Goal: Task Accomplishment & Management: Complete application form

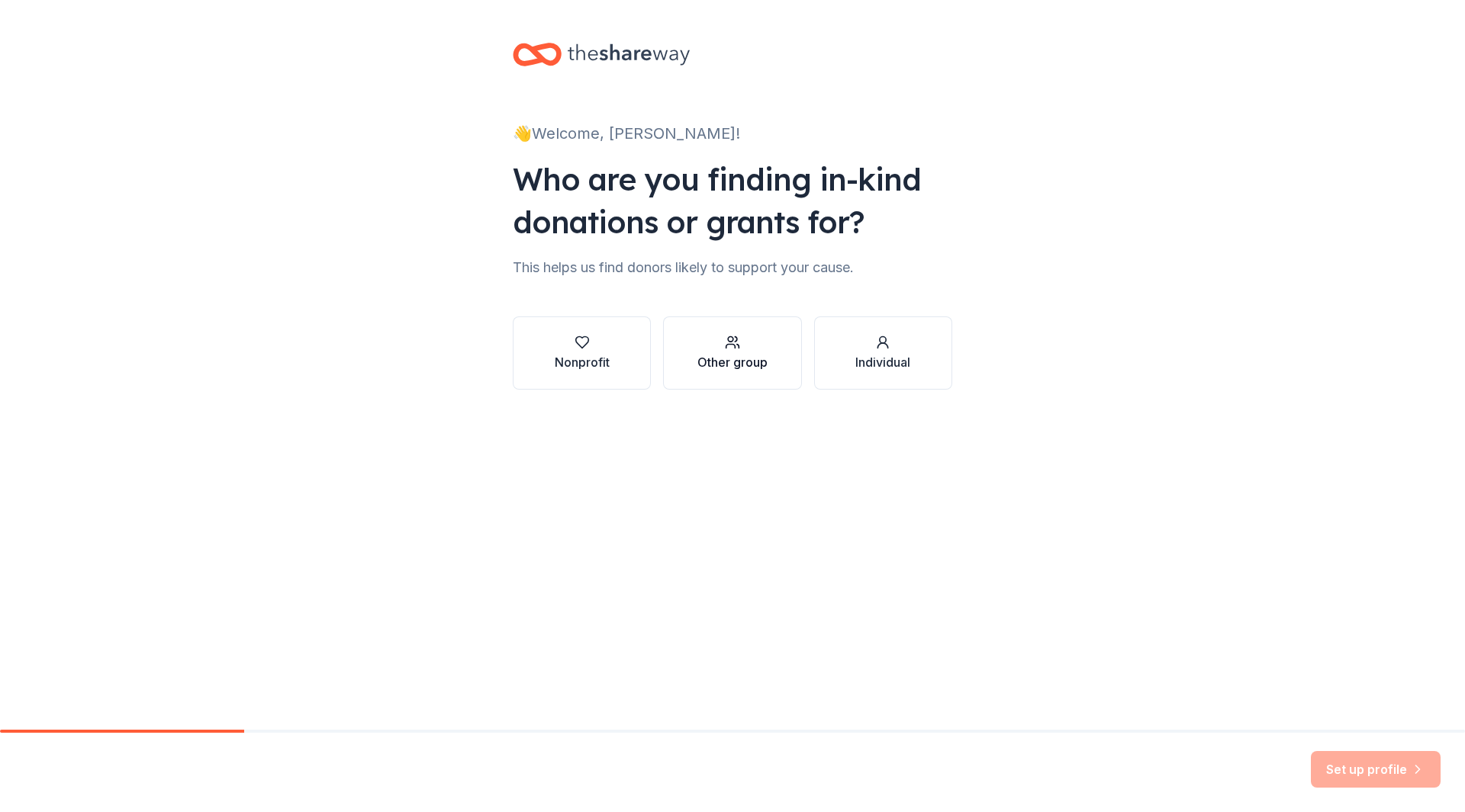
click at [734, 370] on div "Other group" at bounding box center [732, 363] width 71 height 19
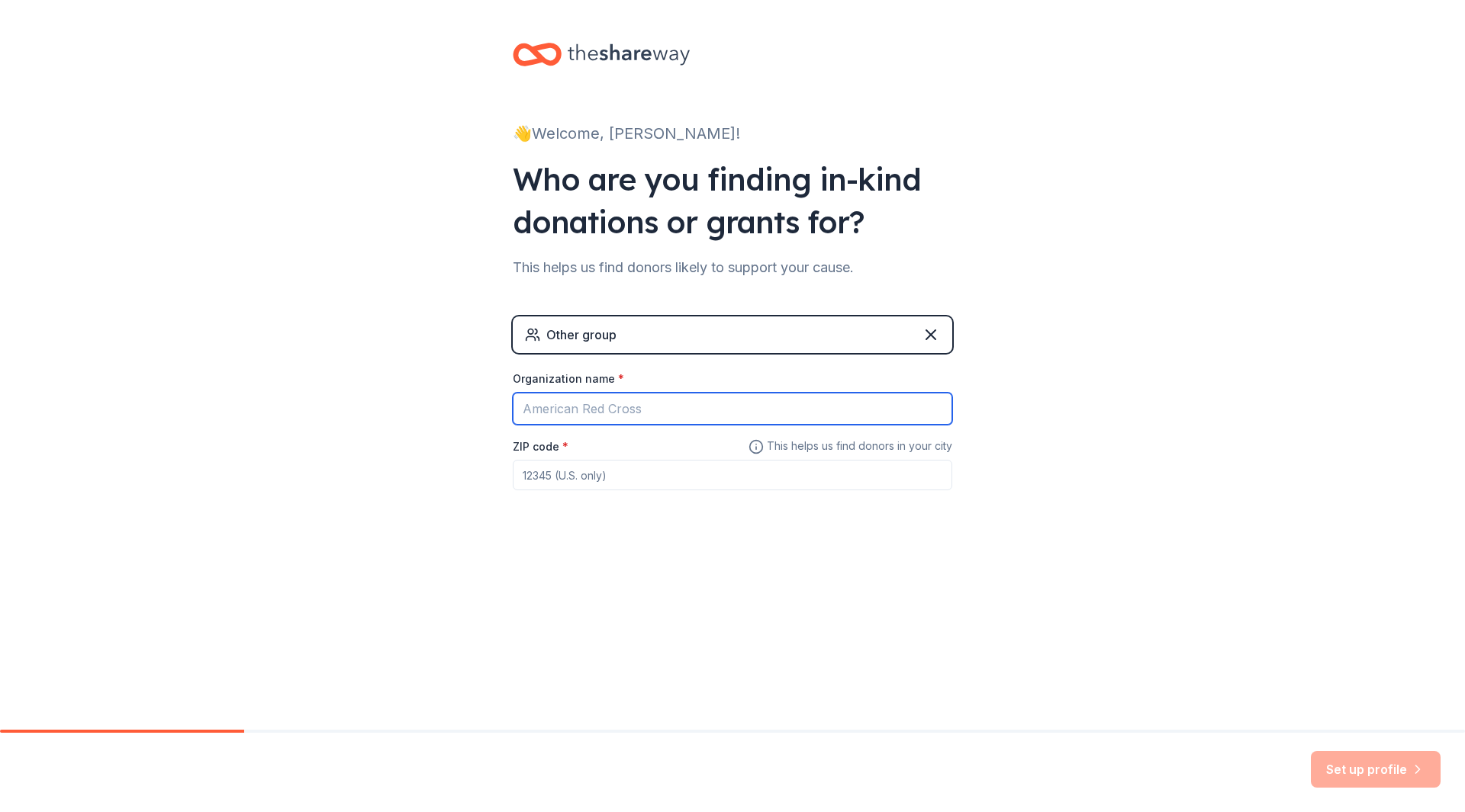
click at [621, 413] on input "Organization name *" at bounding box center [732, 408] width 440 height 32
type input "Hamburg Area Sports Booster Club"
click at [708, 483] on input "ZIP code *" at bounding box center [732, 475] width 440 height 30
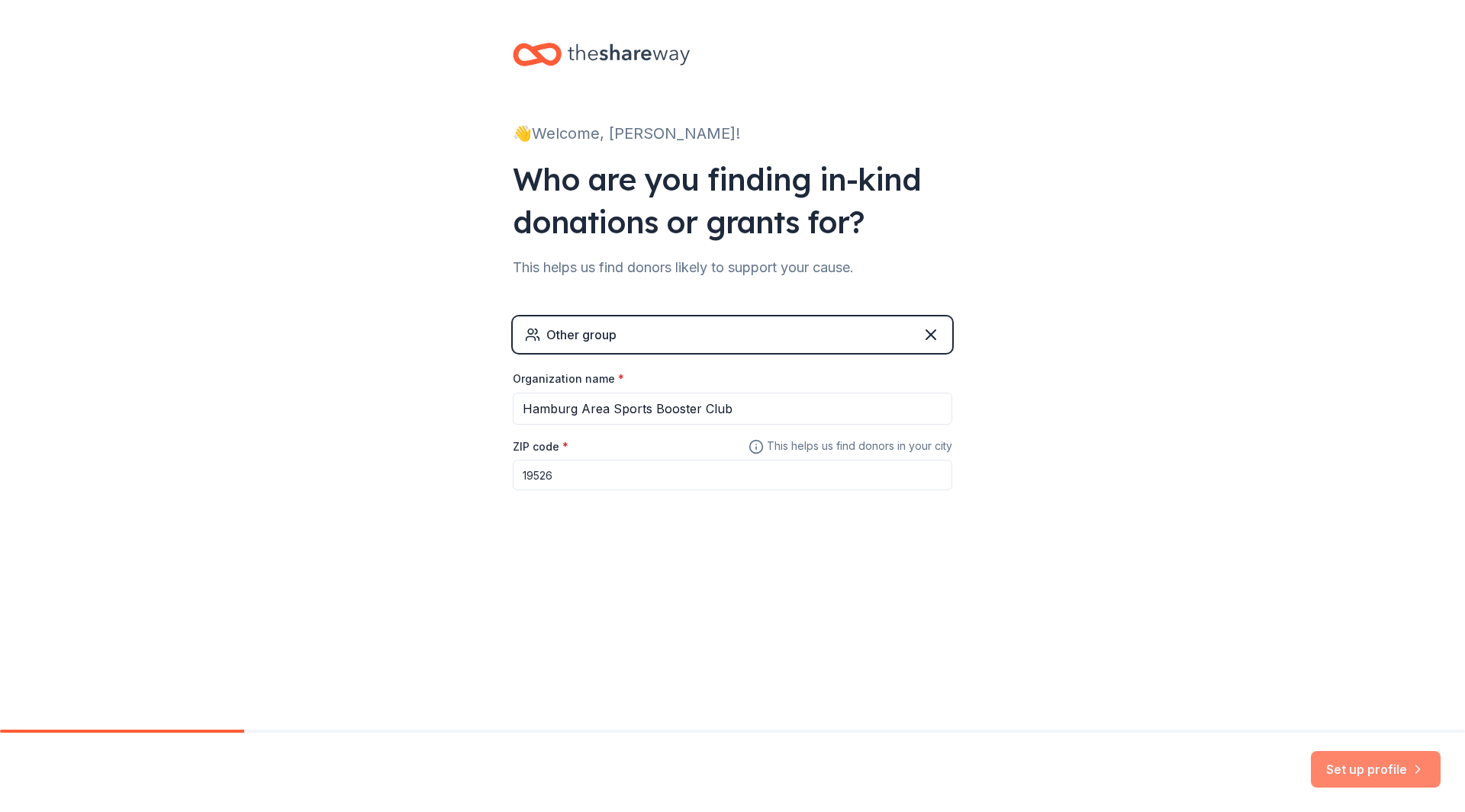
type input "19526"
click at [1356, 764] on button "Set up profile" at bounding box center [1375, 769] width 129 height 36
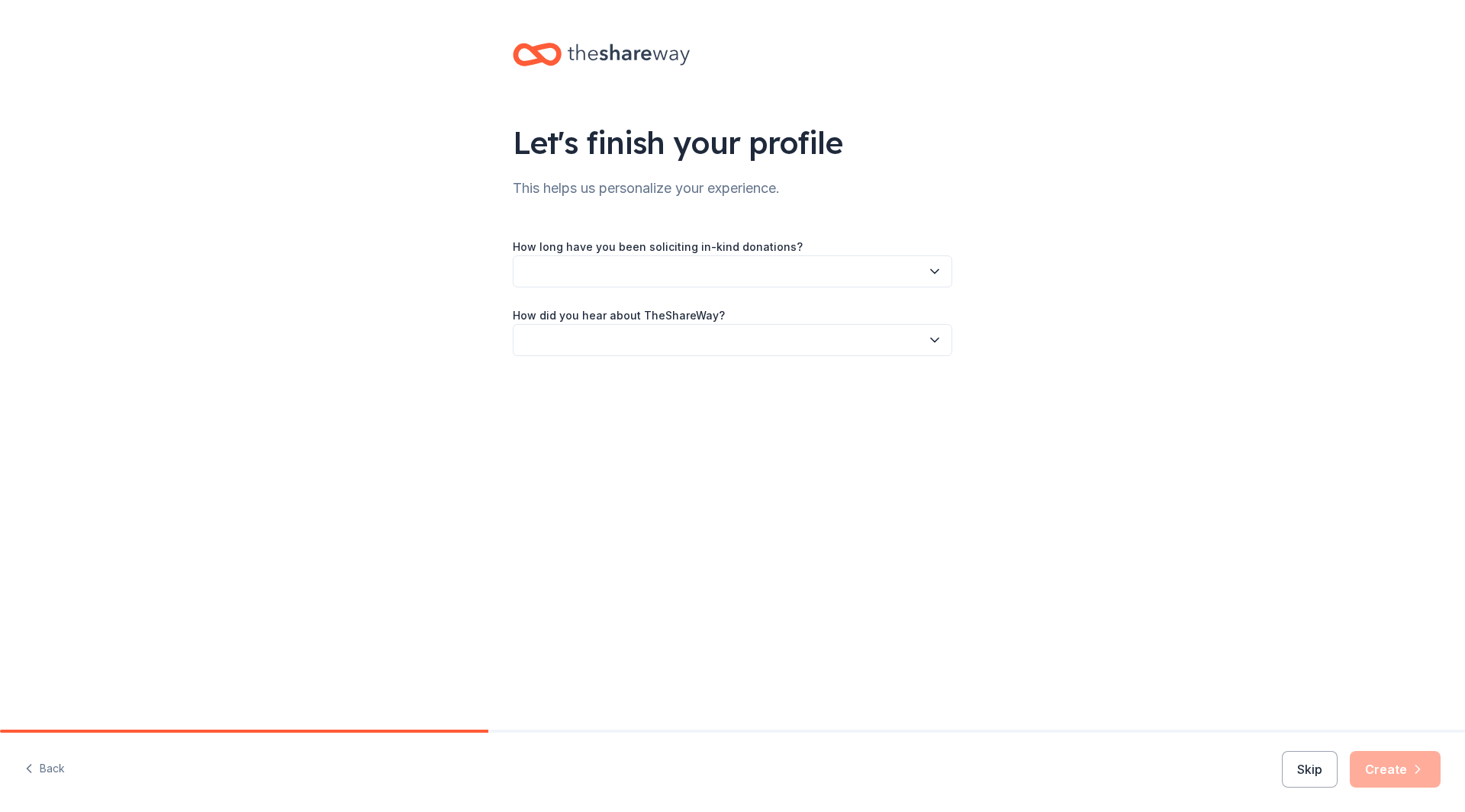
click at [736, 267] on button "button" at bounding box center [732, 271] width 440 height 32
click at [566, 312] on div "This is my first time!" at bounding box center [577, 313] width 97 height 19
click at [566, 342] on button "button" at bounding box center [732, 339] width 440 height 32
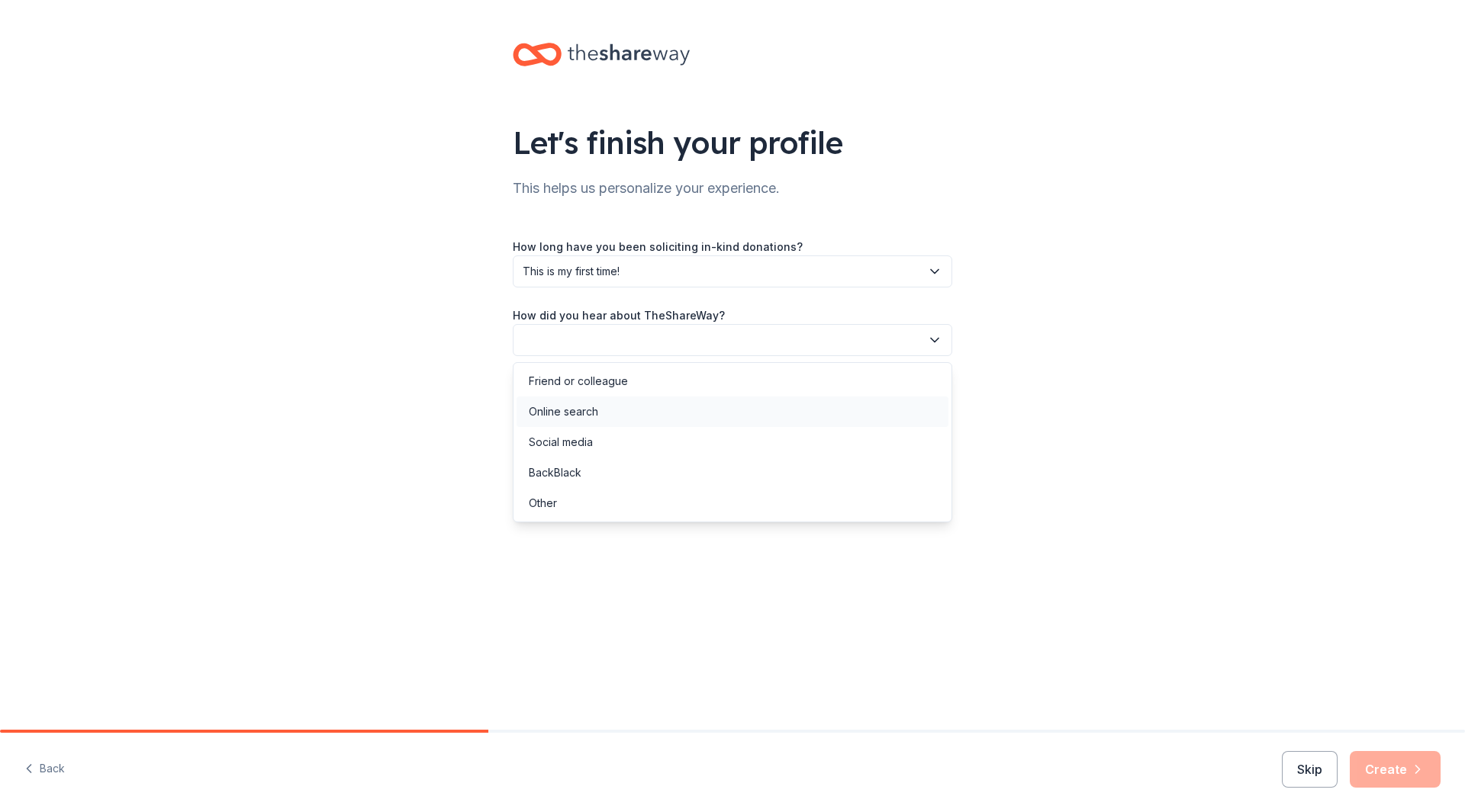
click at [558, 412] on div "Online search" at bounding box center [564, 412] width 70 height 19
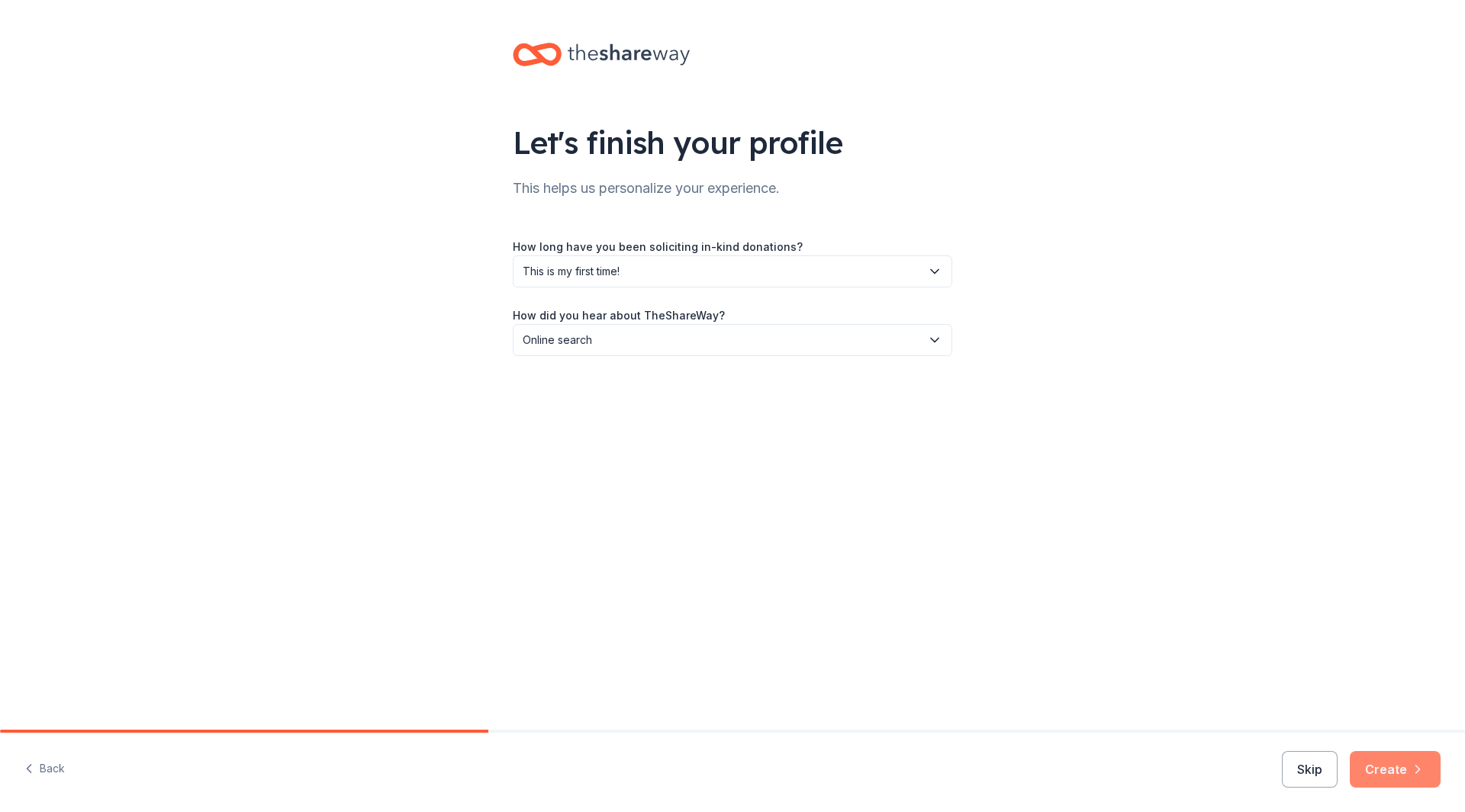
click at [1398, 770] on button "Create" at bounding box center [1395, 769] width 91 height 36
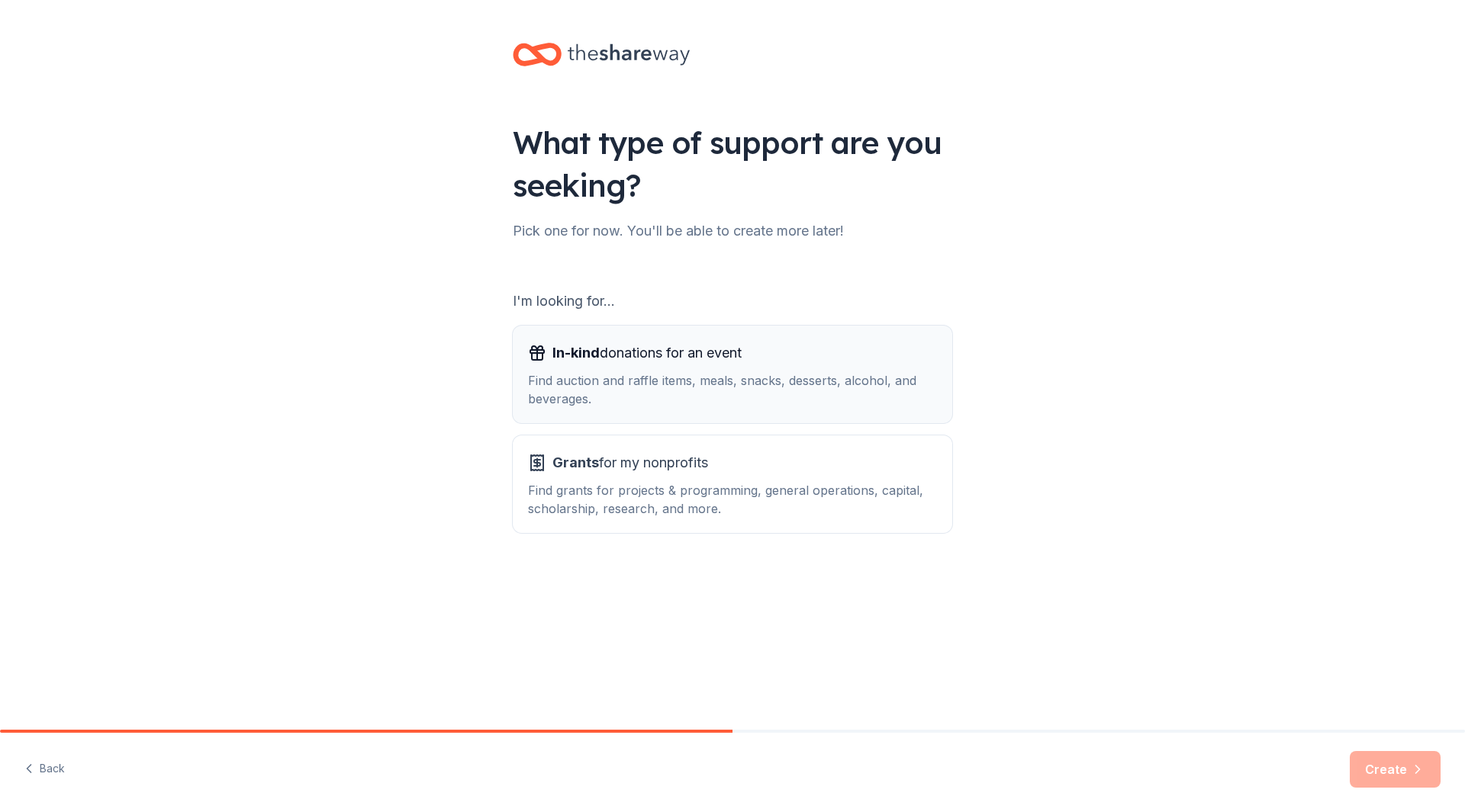
click at [597, 393] on div "Find auction and raffle items, meals, snacks, desserts, alcohol, and beverages." at bounding box center [732, 389] width 409 height 36
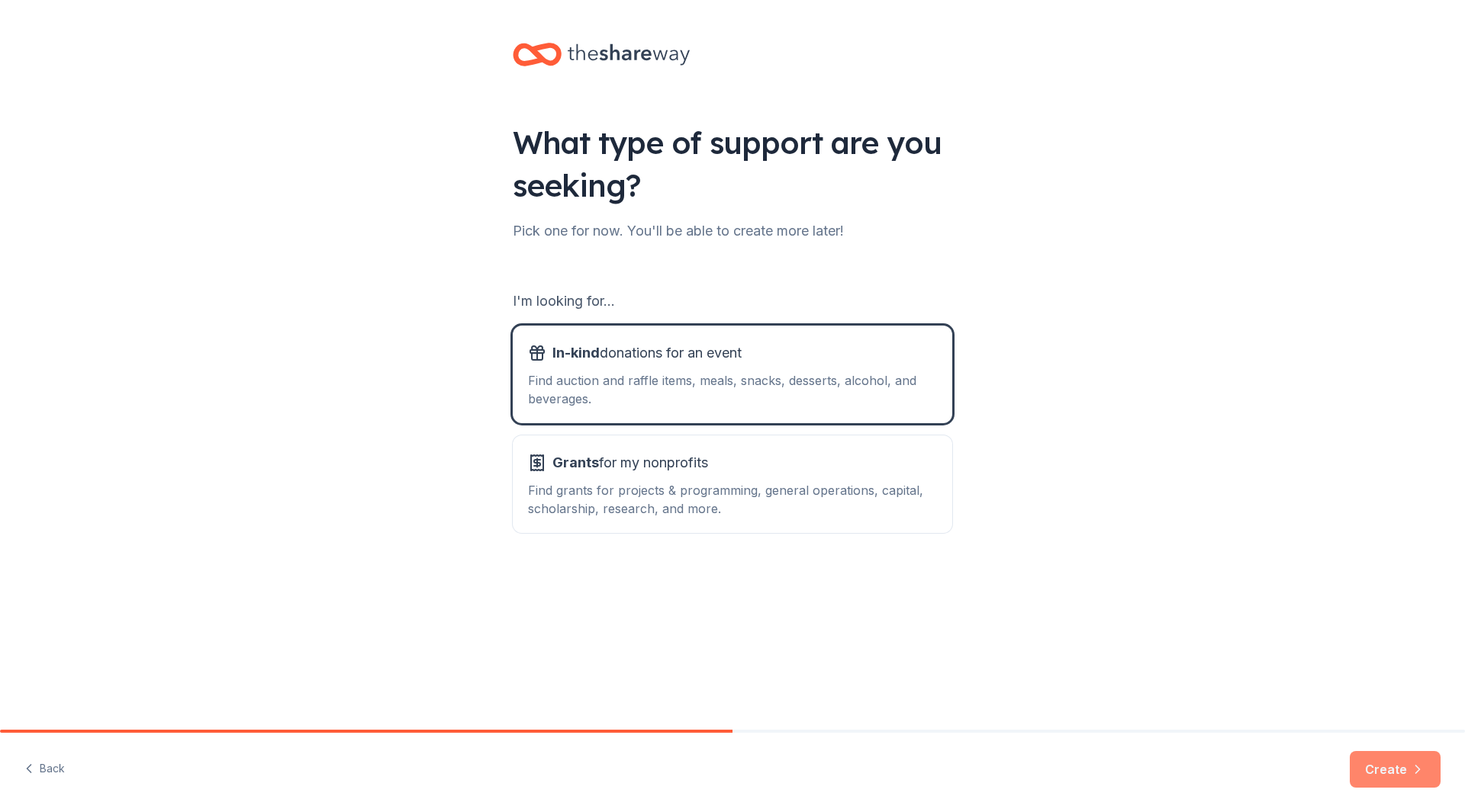
click at [1391, 767] on button "Create" at bounding box center [1395, 769] width 91 height 36
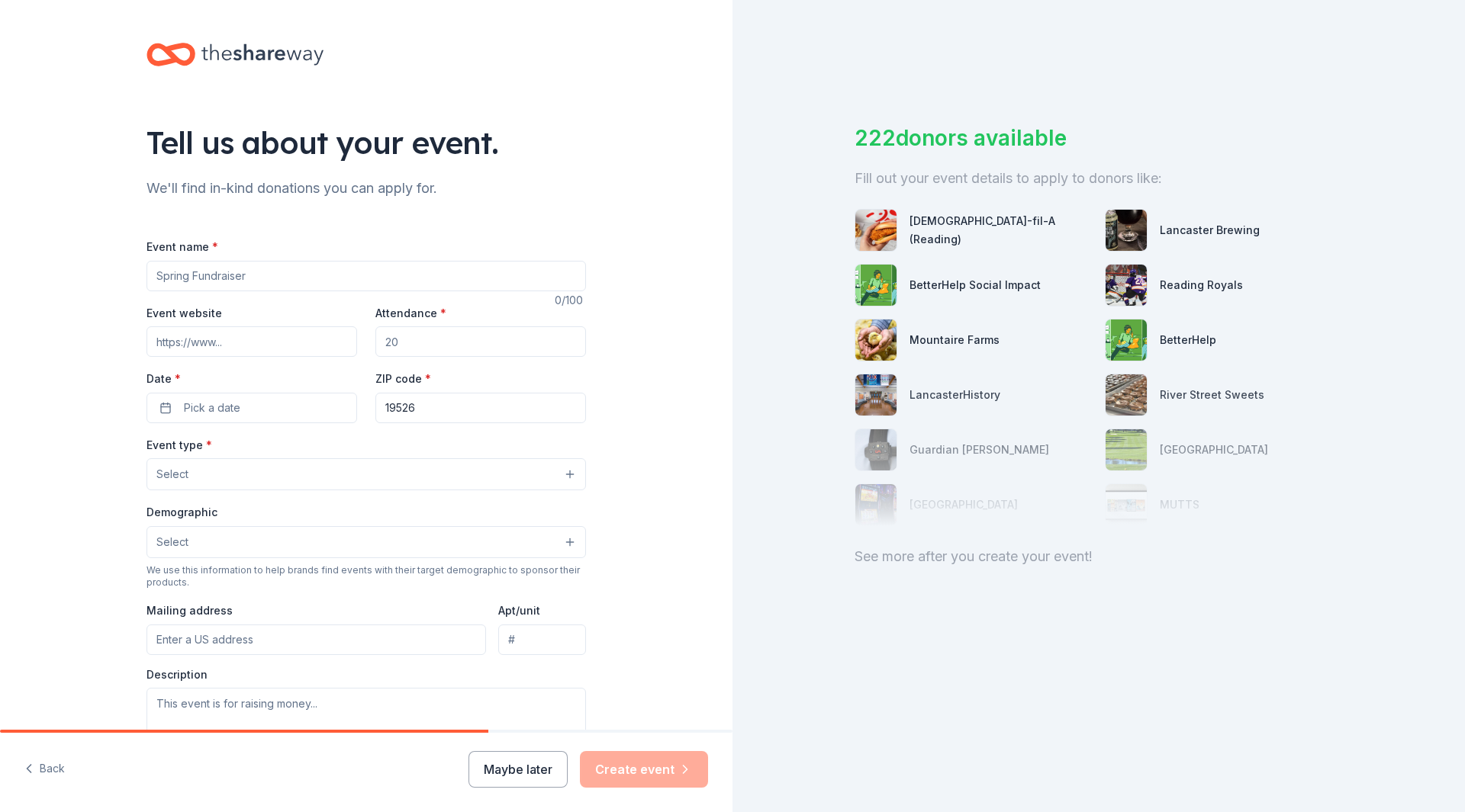
click at [281, 278] on input "Event name *" at bounding box center [366, 276] width 440 height 30
type input "J"
type input "HASBC Bingo & Basket Raffle"
click at [196, 341] on input "Event website" at bounding box center [252, 341] width 211 height 30
paste input "https://hamburg-area-sports-booster-club.square.site/product/hasbc-bingo-entry/…"
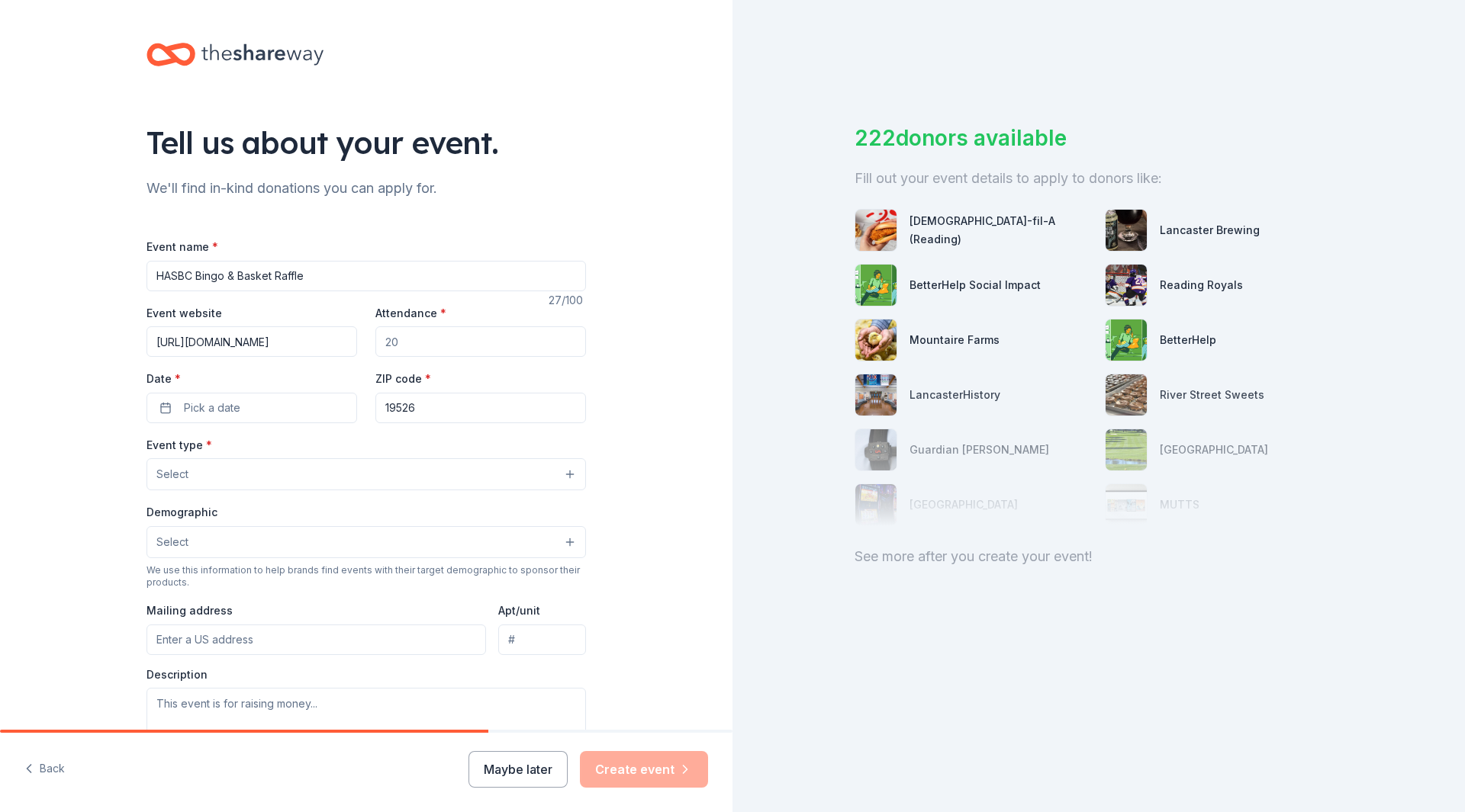
scroll to position [0, 591]
type input "https://hamburg-area-sports-booster-club.square.site/product/hasbc-bingo-entry/…"
drag, startPoint x: 408, startPoint y: 341, endPoint x: 323, endPoint y: 332, distance: 85.5
click at [324, 332] on div "Event website https://hamburg-area-sports-booster-club.square.site/product/hasb…" at bounding box center [366, 363] width 440 height 120
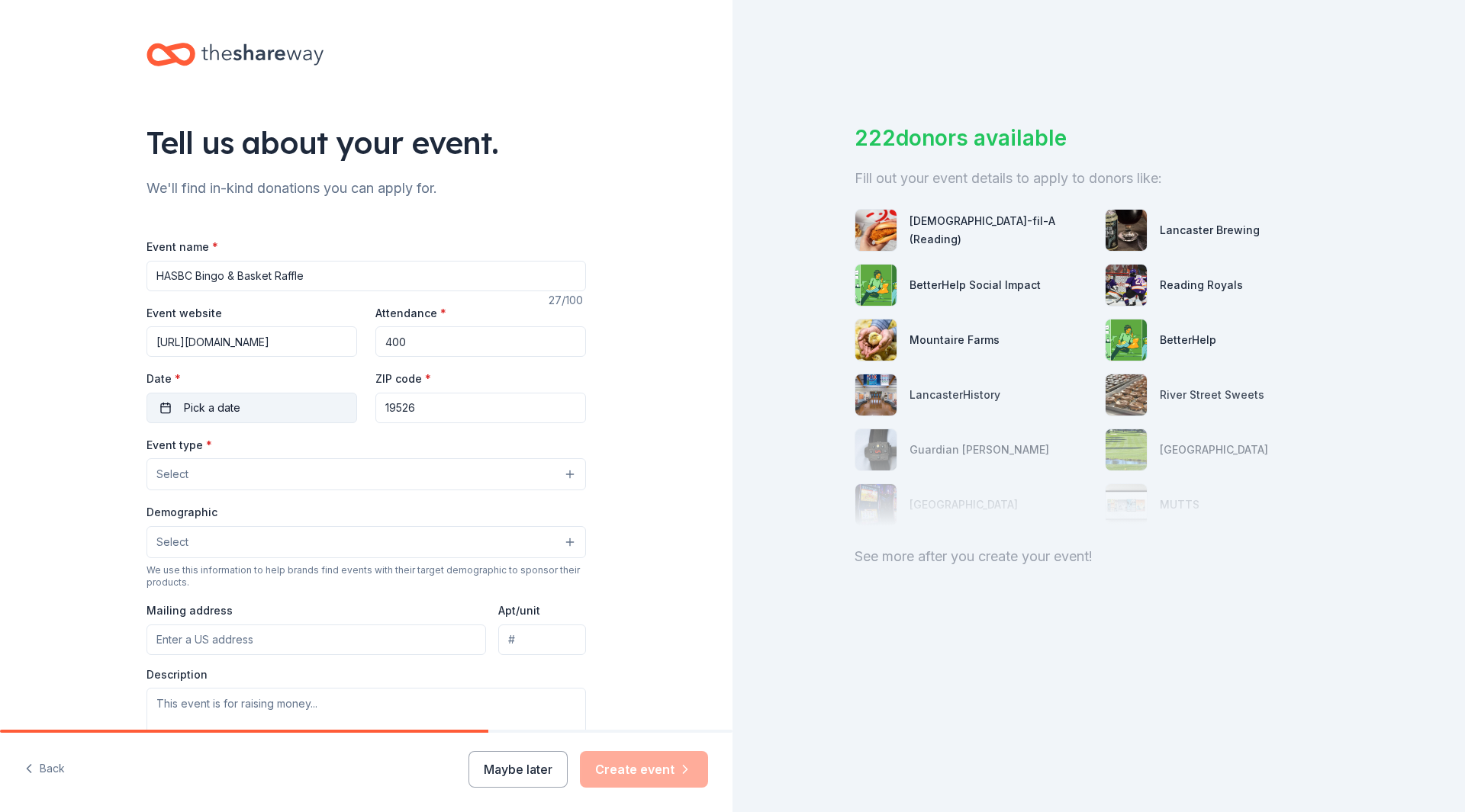
type input "400"
click at [247, 410] on button "Pick a date" at bounding box center [252, 408] width 211 height 30
click at [333, 444] on button "Go to next month" at bounding box center [329, 449] width 22 height 22
click at [165, 571] on button "9" at bounding box center [164, 573] width 27 height 27
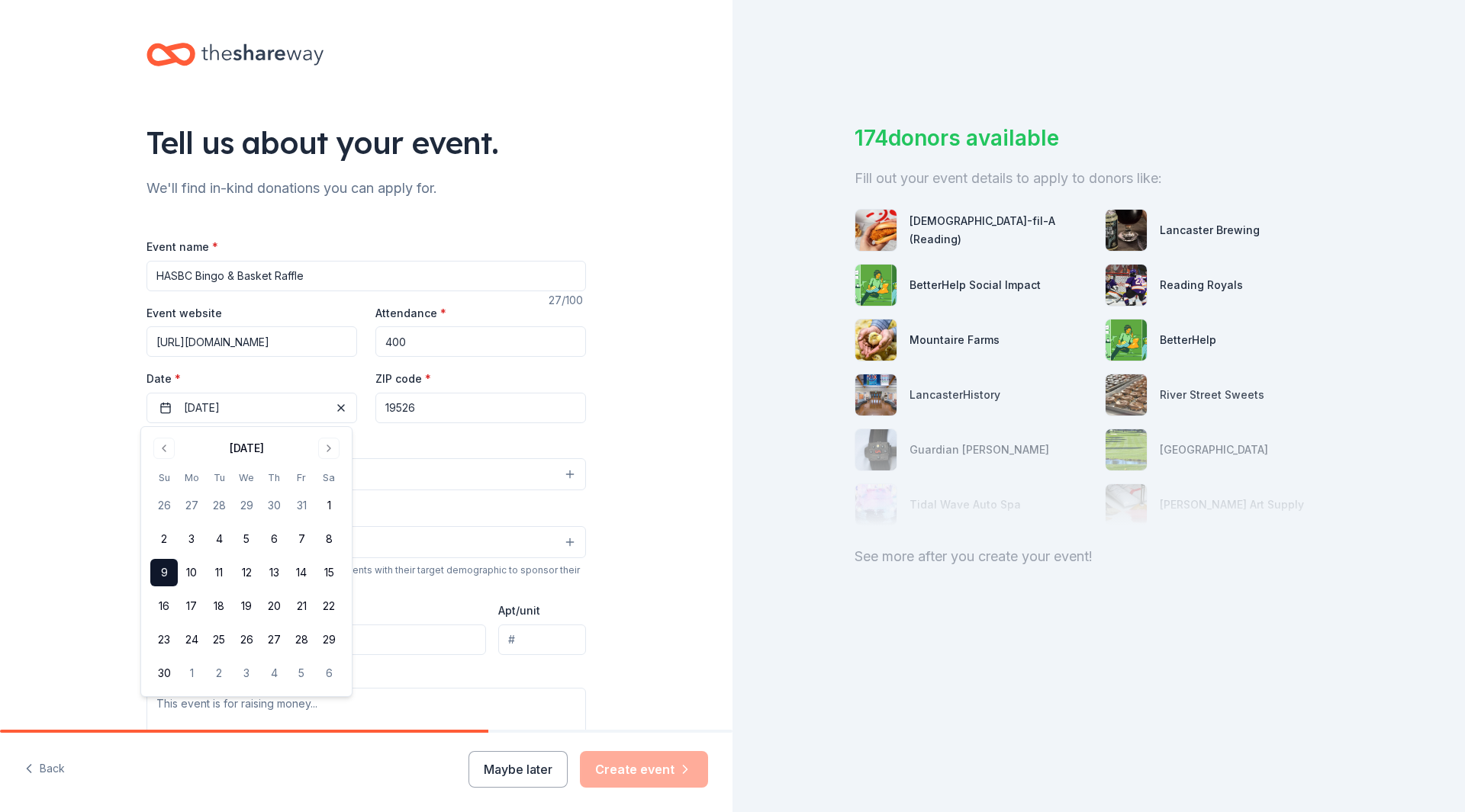
click at [521, 420] on input "19526" at bounding box center [481, 408] width 211 height 30
click at [491, 476] on button "Select" at bounding box center [366, 474] width 440 height 32
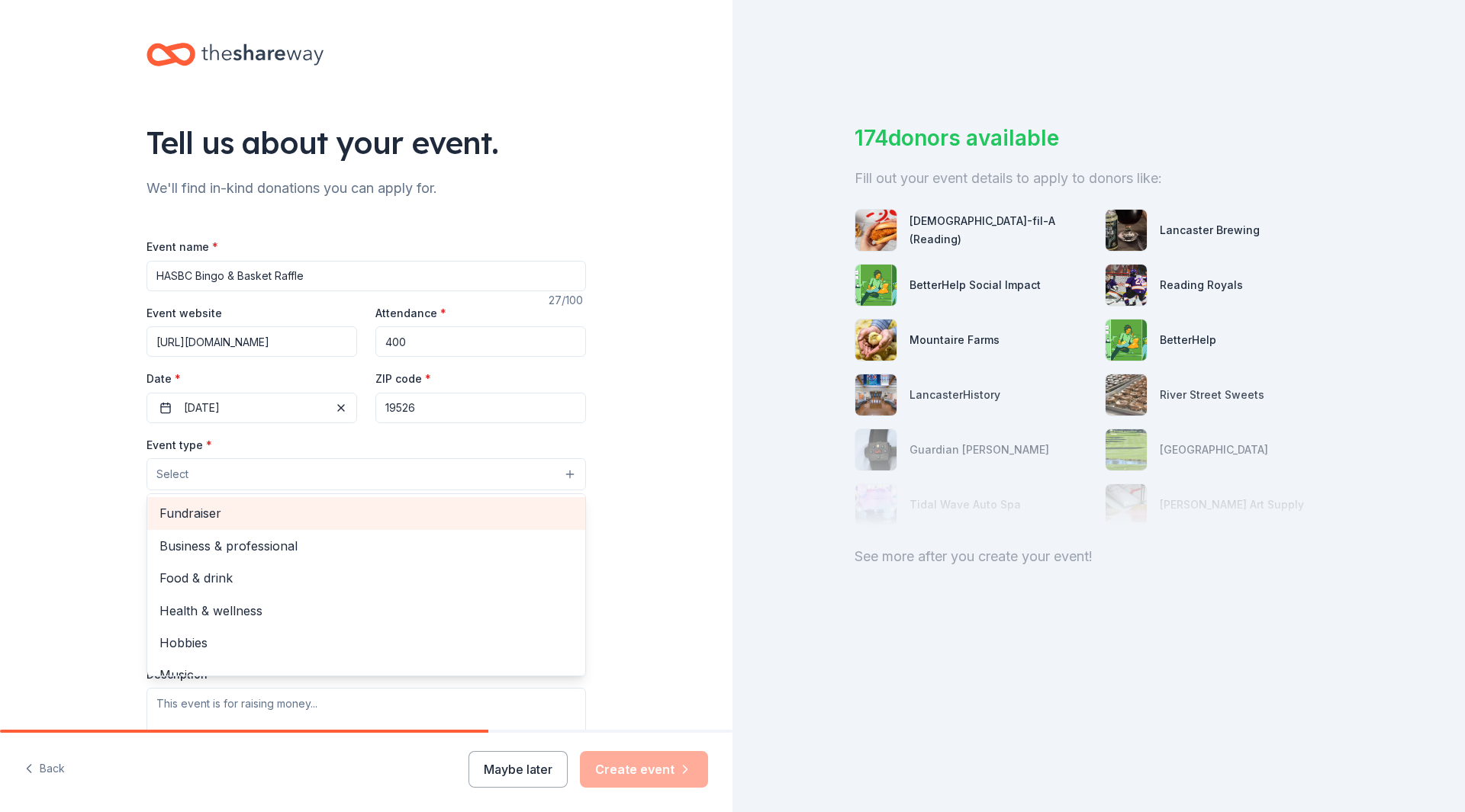
click at [212, 512] on span "Fundraiser" at bounding box center [367, 514] width 414 height 20
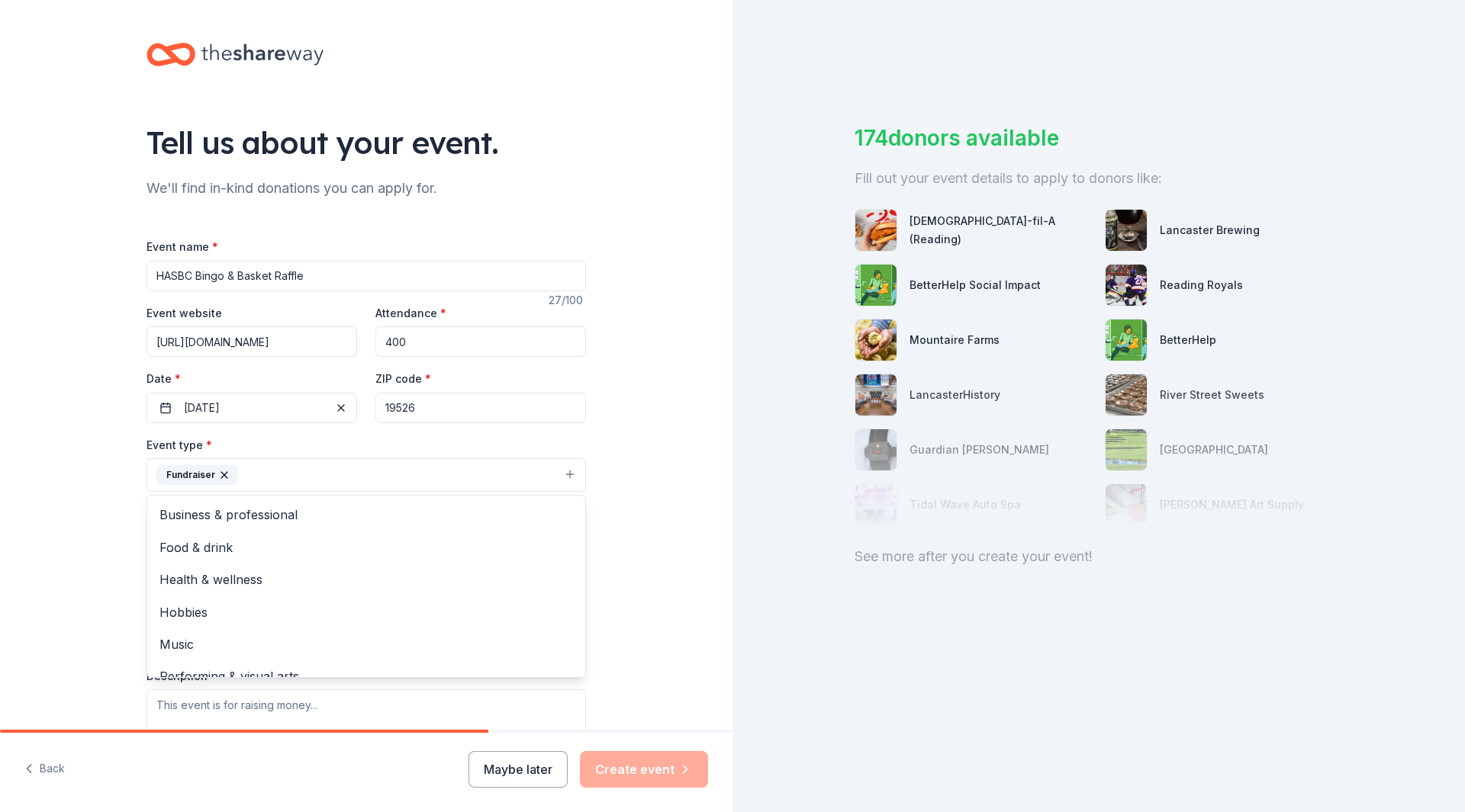
click at [615, 497] on div "Tell us about your event. We'll find in-kind donations you can apply for. Event…" at bounding box center [366, 508] width 732 height 1017
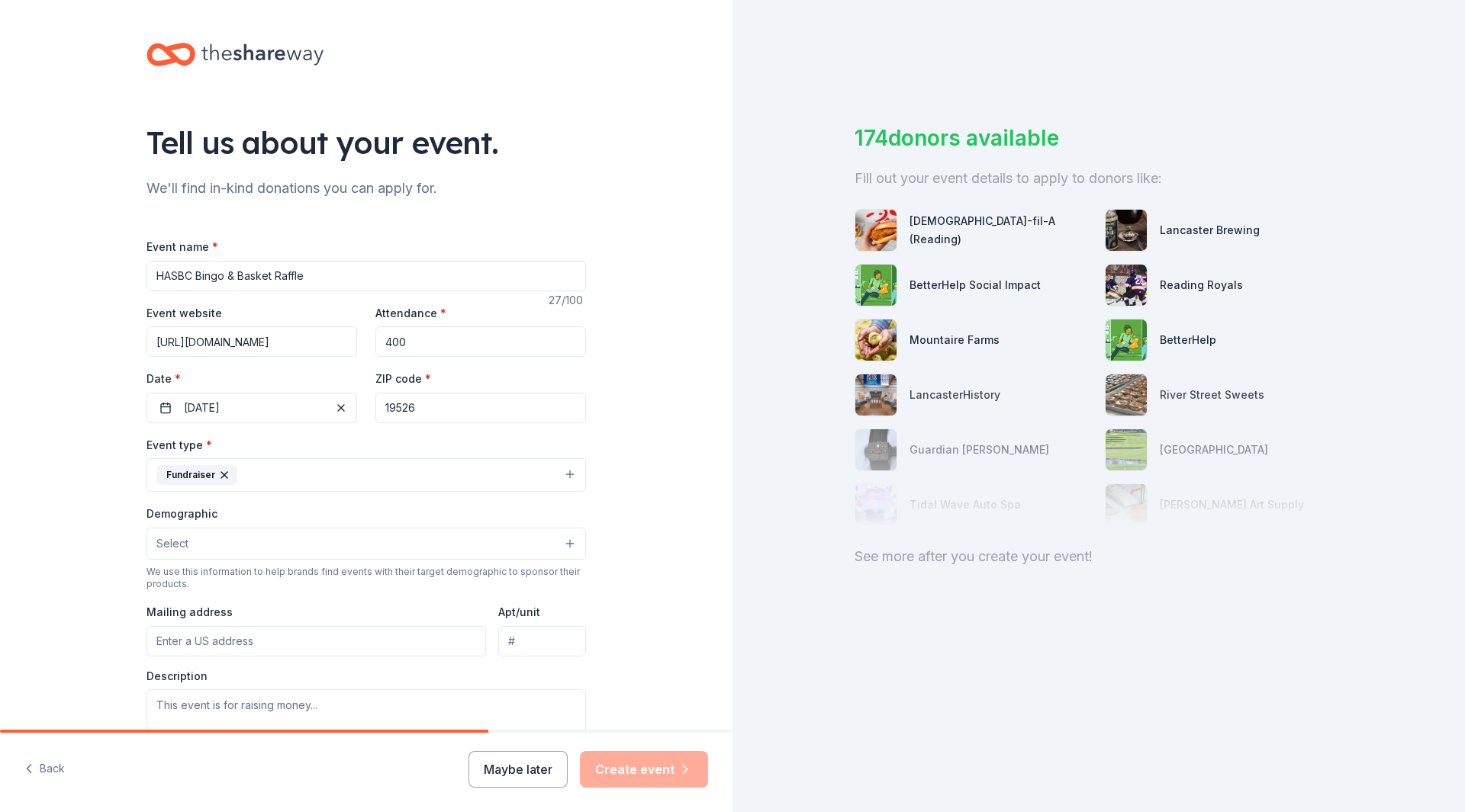
click at [473, 478] on button "Fundraiser" at bounding box center [366, 475] width 440 height 33
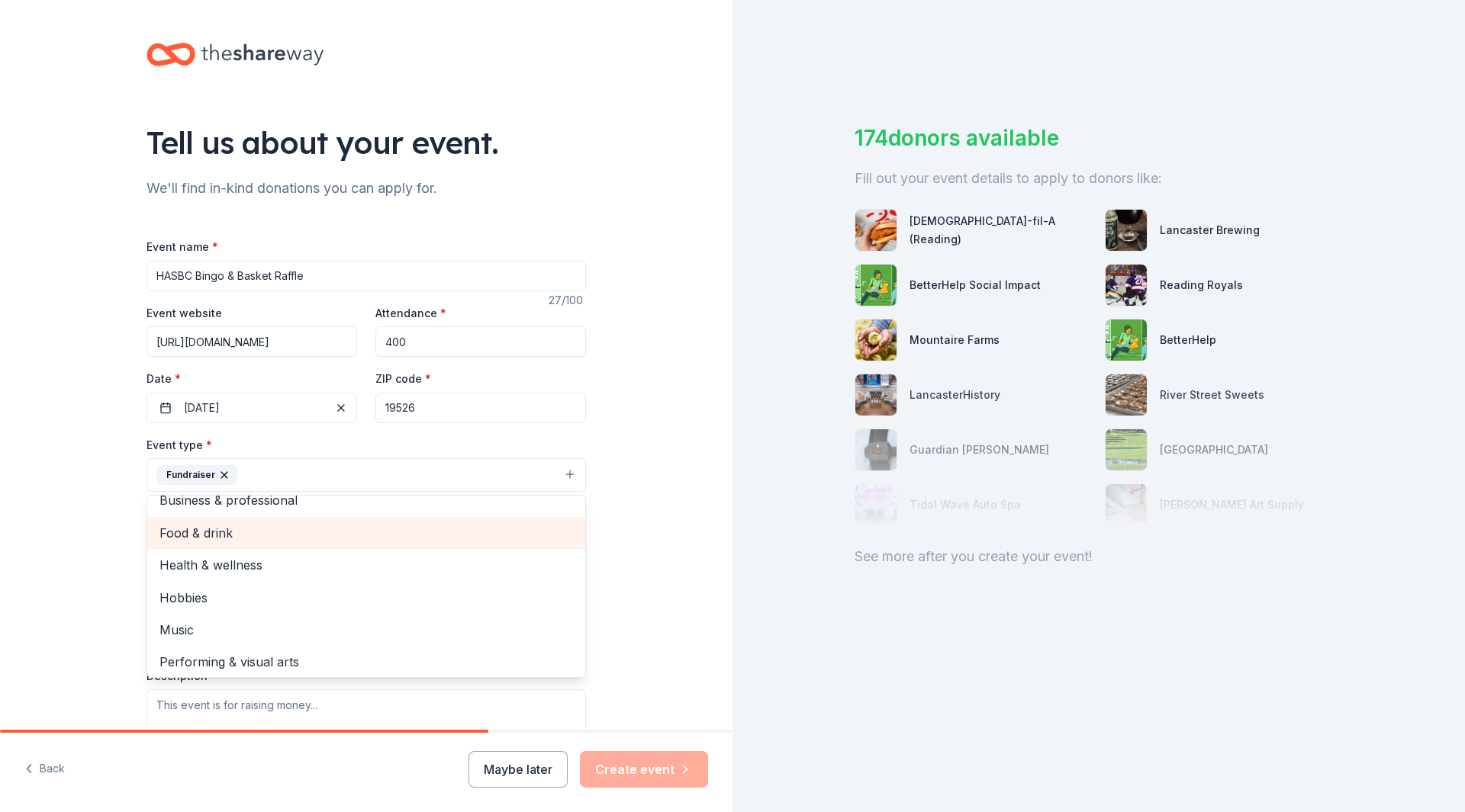
scroll to position [19, 0]
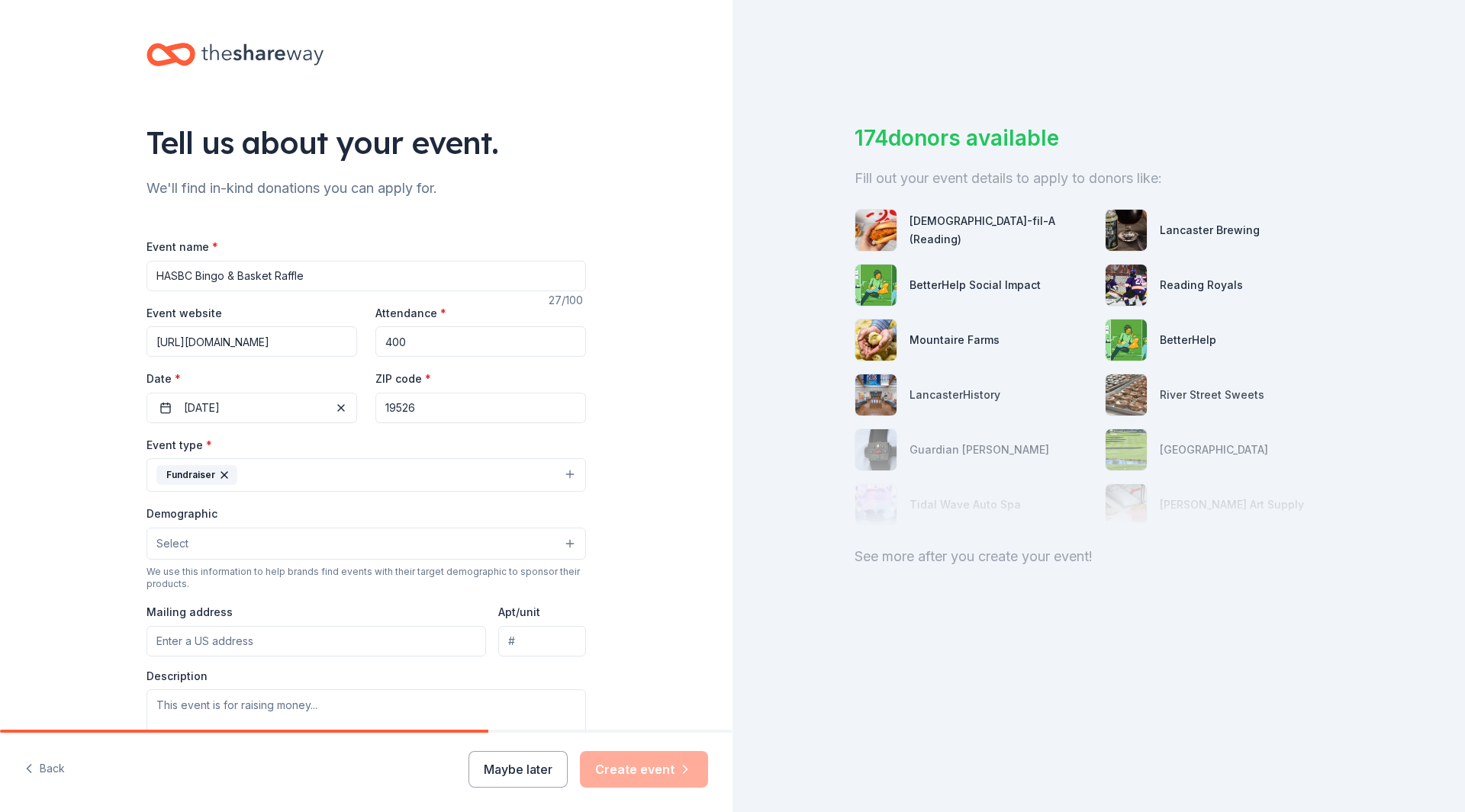
click at [310, 473] on button "Fundraiser" at bounding box center [366, 475] width 440 height 33
click at [448, 540] on button "Select" at bounding box center [366, 543] width 440 height 32
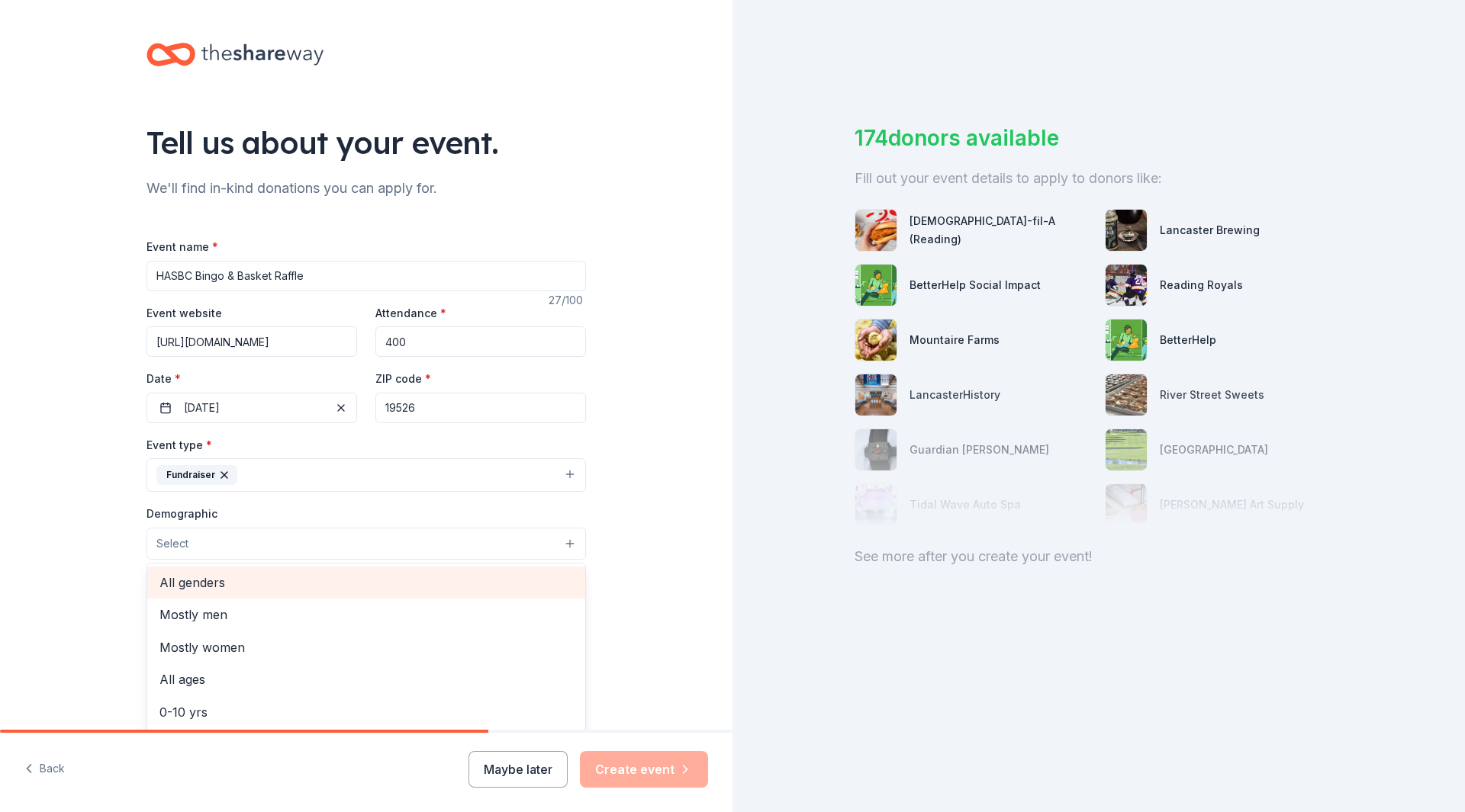
click at [188, 580] on span "All genders" at bounding box center [367, 583] width 414 height 20
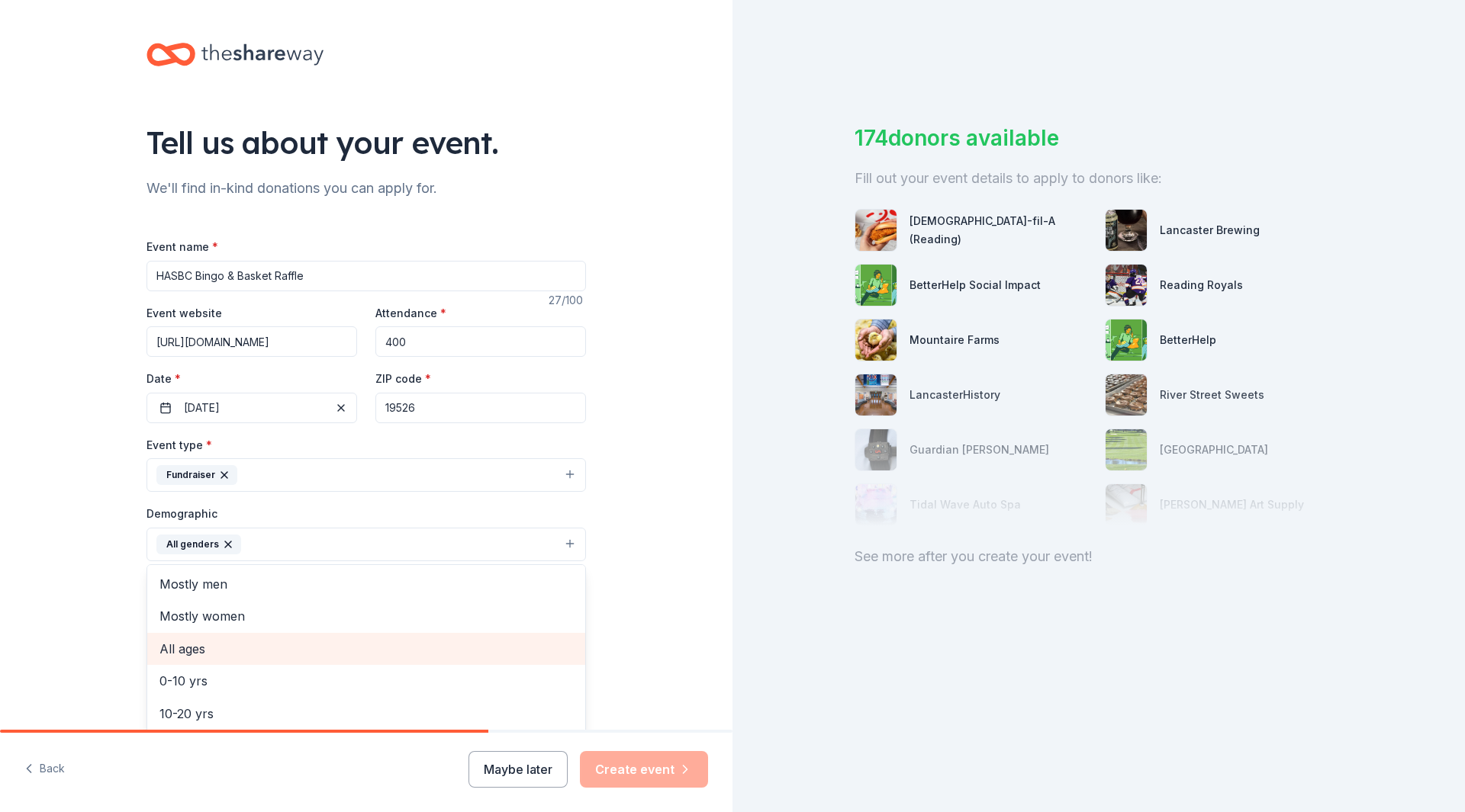
click at [222, 643] on span "All ages" at bounding box center [367, 649] width 414 height 20
click at [636, 504] on div "Tell us about your event. We'll find in-kind donations you can apply for. Event…" at bounding box center [366, 509] width 732 height 1018
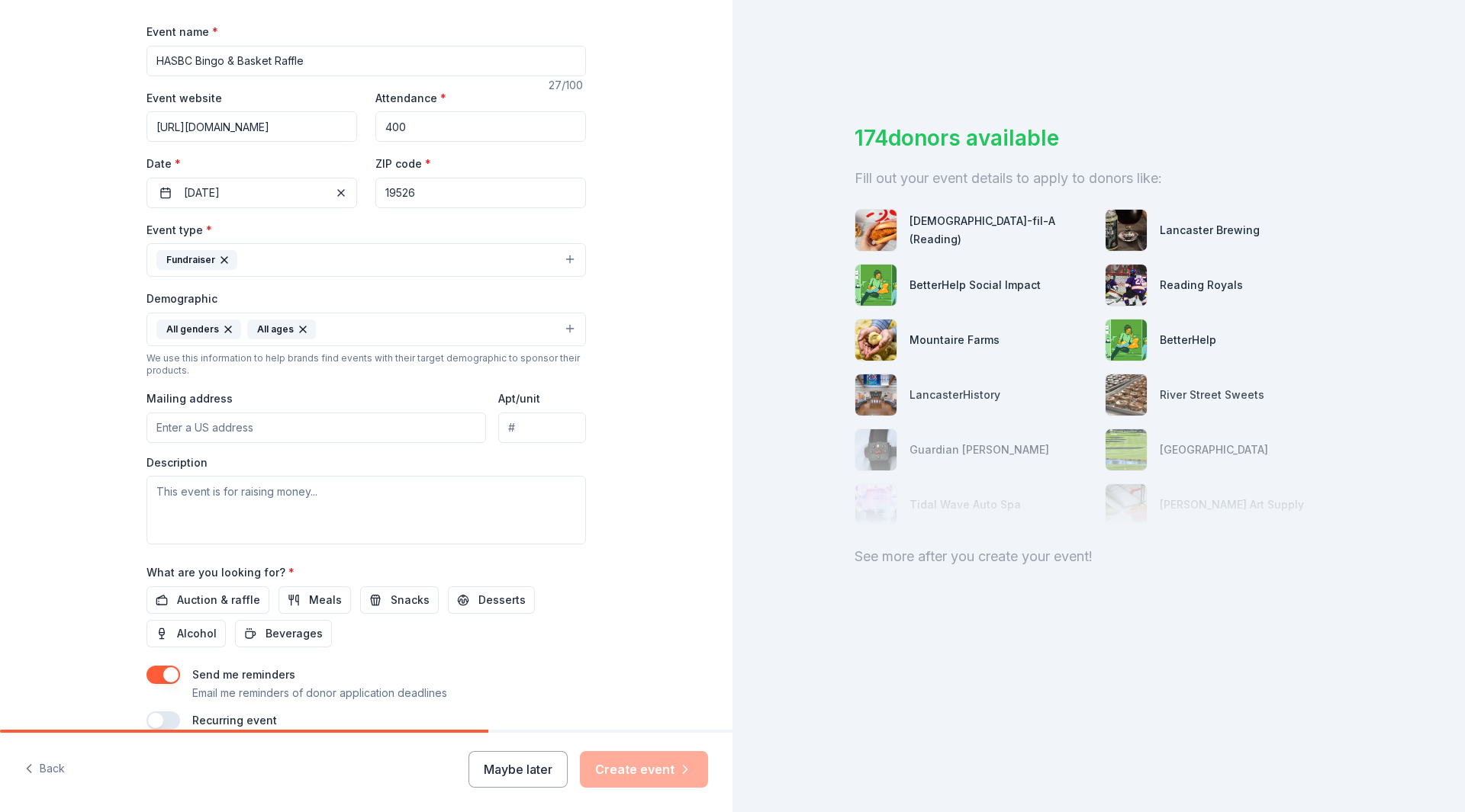
scroll to position [229, 0]
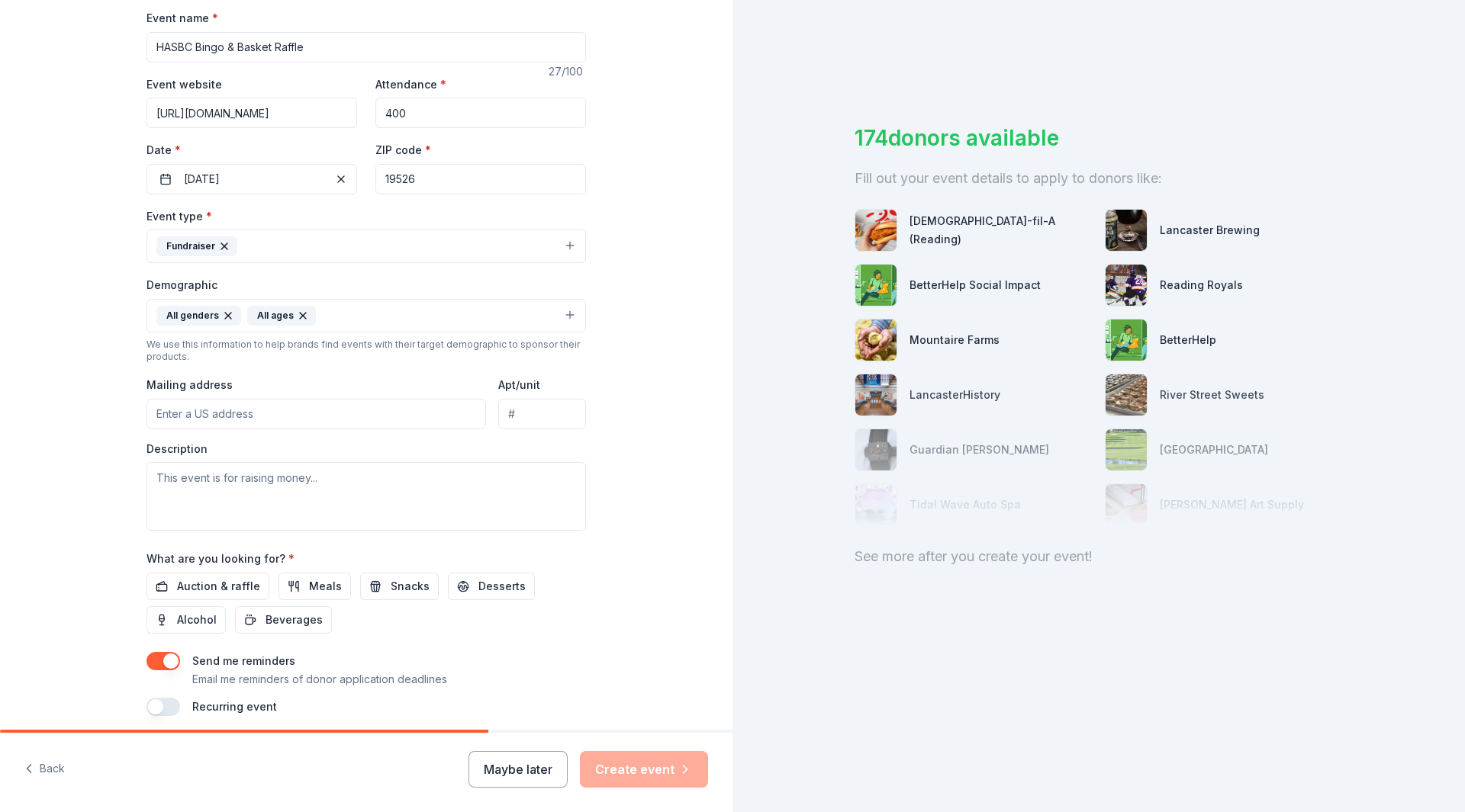
click at [264, 418] on input "Mailing address" at bounding box center [316, 414] width 340 height 30
type input "701 Windsor Street, Hamburg, PA, 19526"
click at [271, 486] on textarea at bounding box center [366, 497] width 440 height 69
click at [340, 477] on textarea at bounding box center [366, 497] width 440 height 69
drag, startPoint x: 323, startPoint y: 477, endPoint x: 97, endPoint y: 479, distance: 226.0
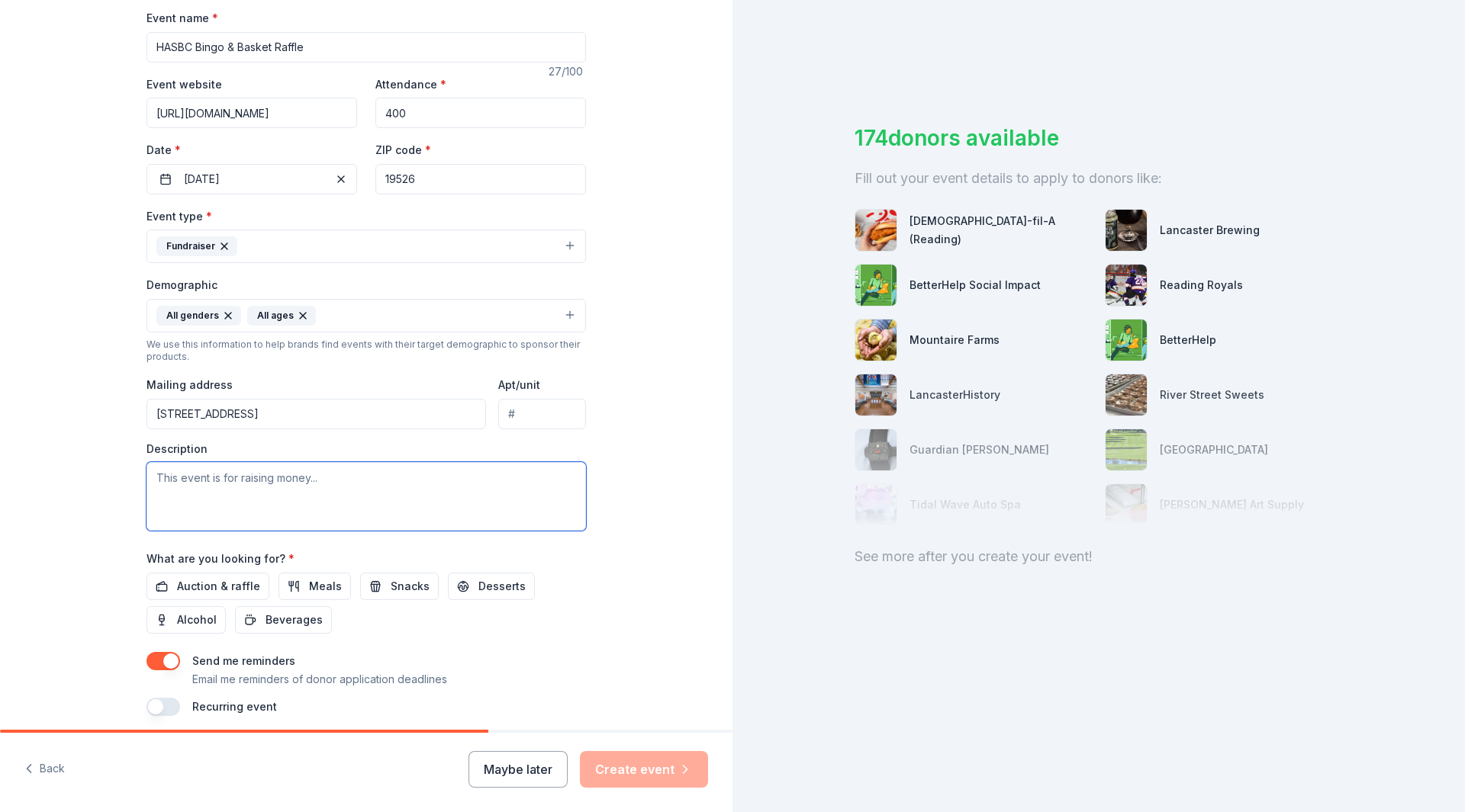
click at [97, 479] on div "Tell us about your event. We'll find in-kind donations you can apply for. Event…" at bounding box center [366, 280] width 732 height 1018
type textarea "t"
type textarea "This event is to raise money for the student athletes to maintain/obtain equipm…"
click at [180, 583] on span "Auction & raffle" at bounding box center [218, 587] width 83 height 19
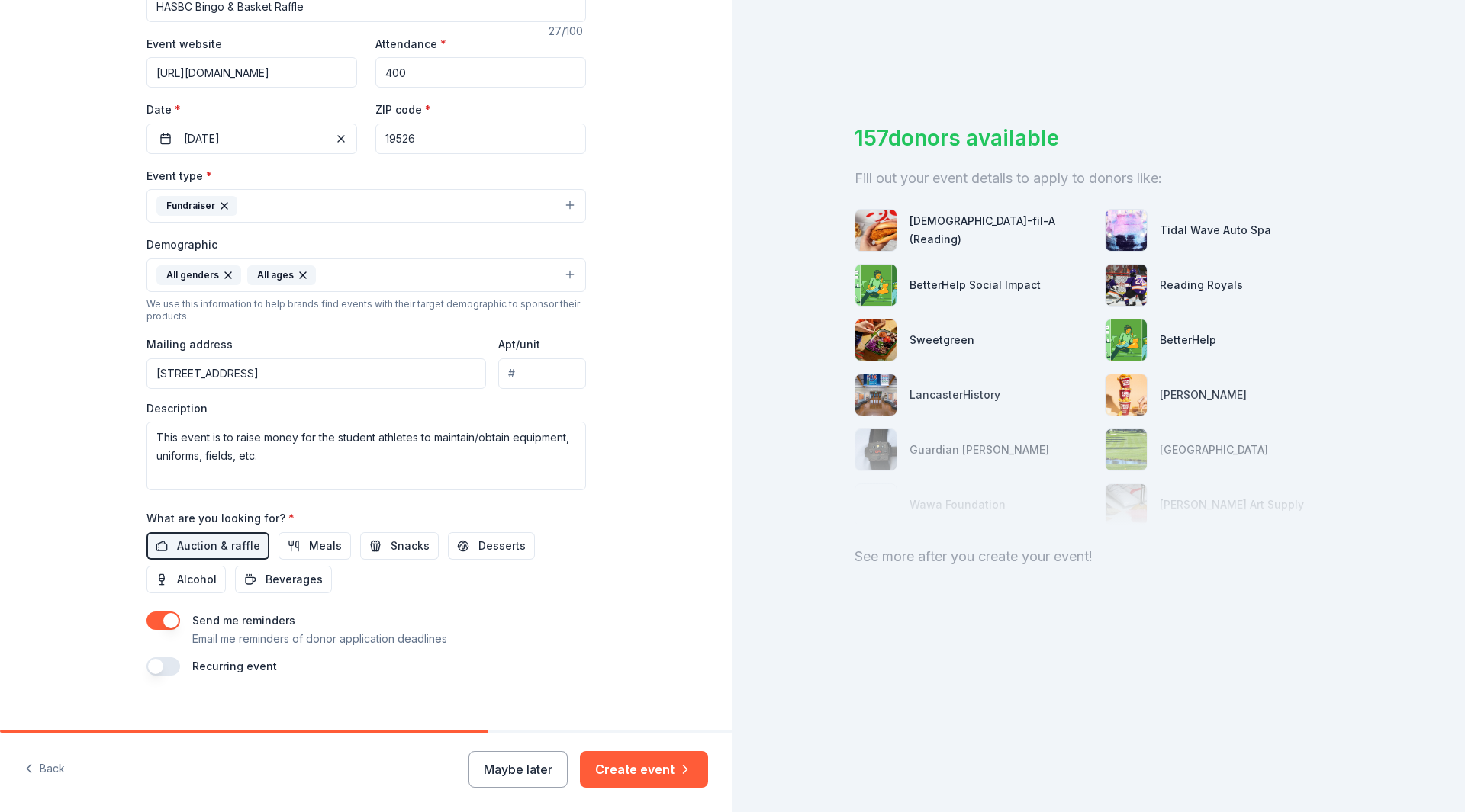
scroll to position [288, 0]
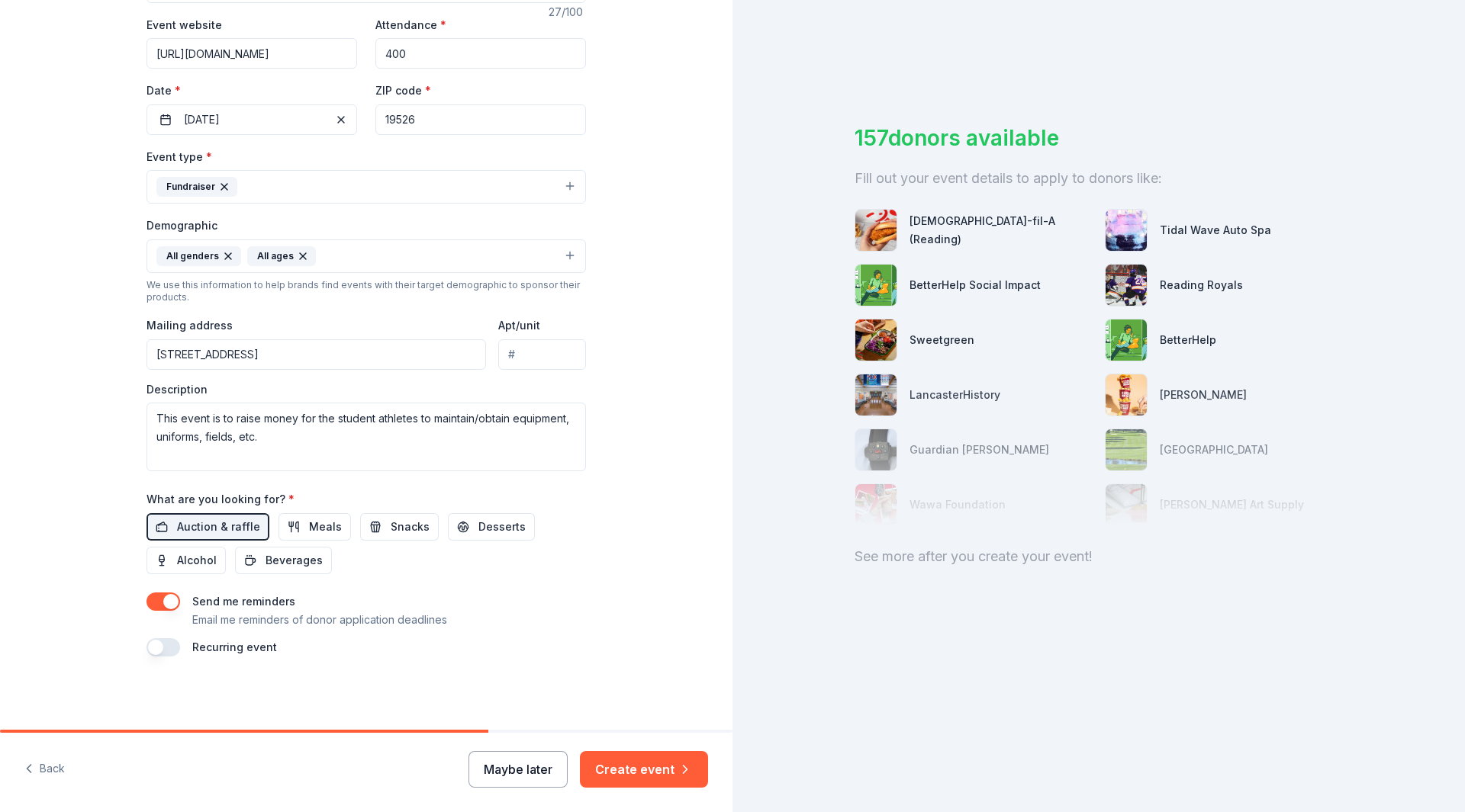
click at [531, 770] on button "Maybe later" at bounding box center [518, 769] width 99 height 36
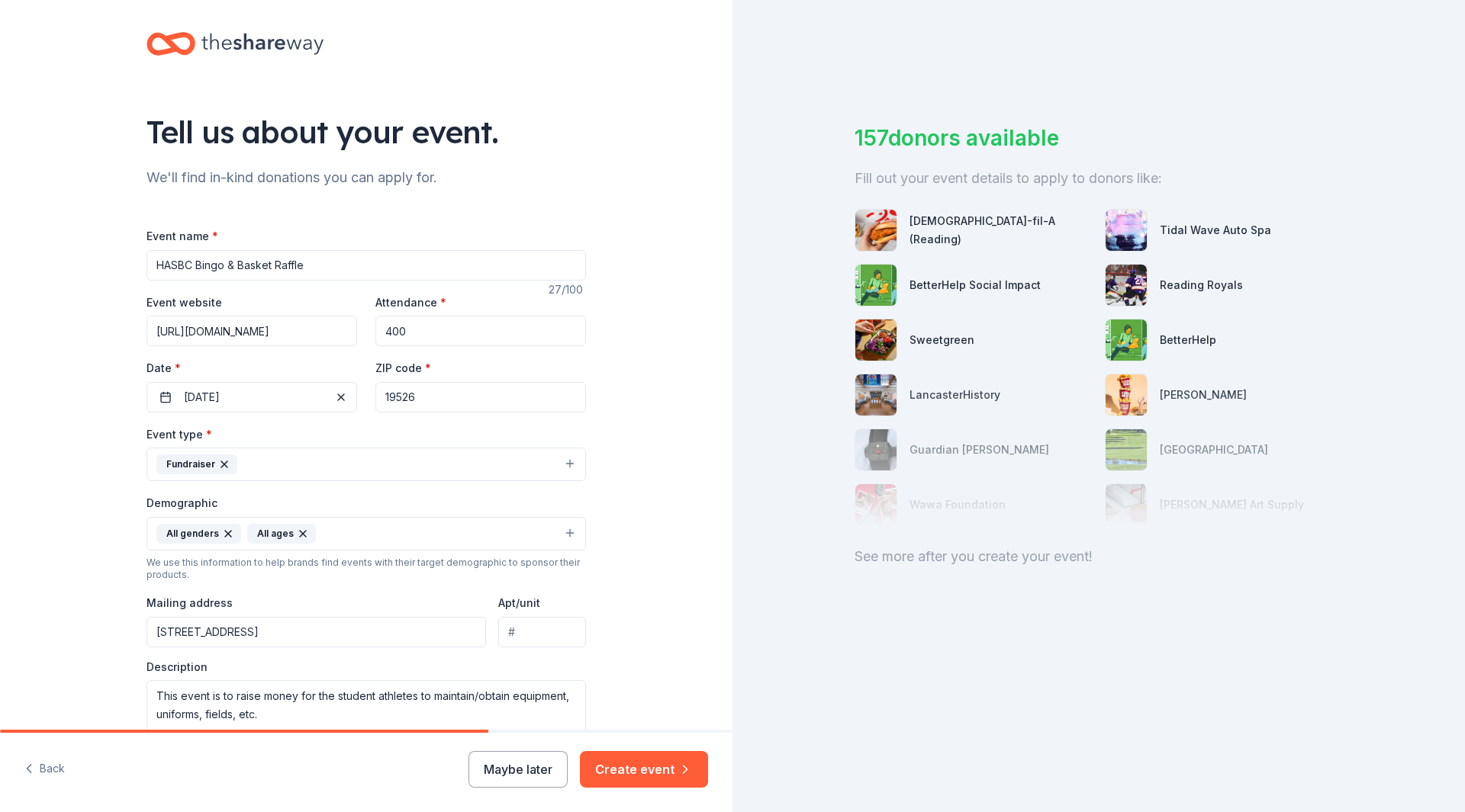
scroll to position [0, 0]
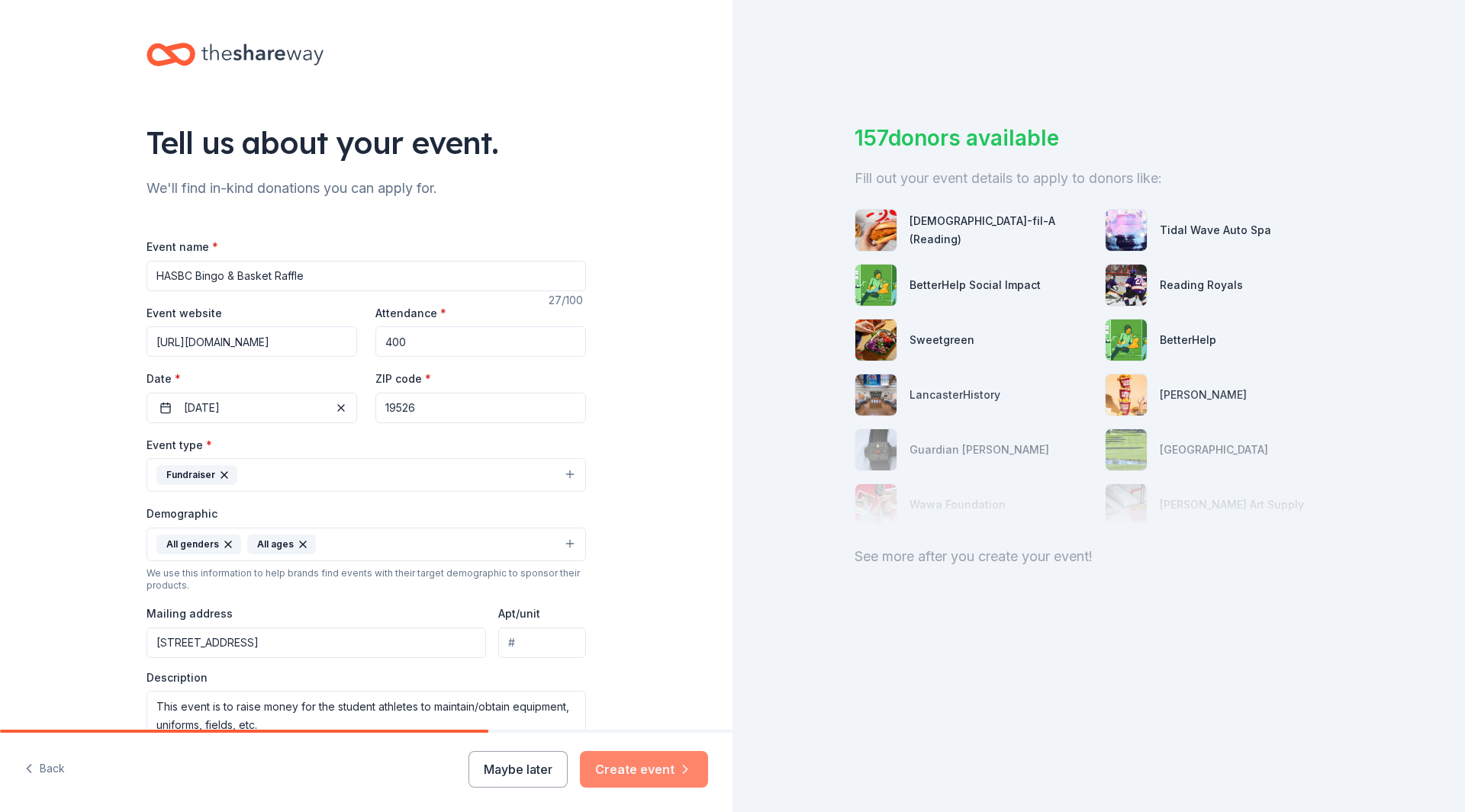
click at [640, 775] on button "Create event" at bounding box center [643, 769] width 128 height 36
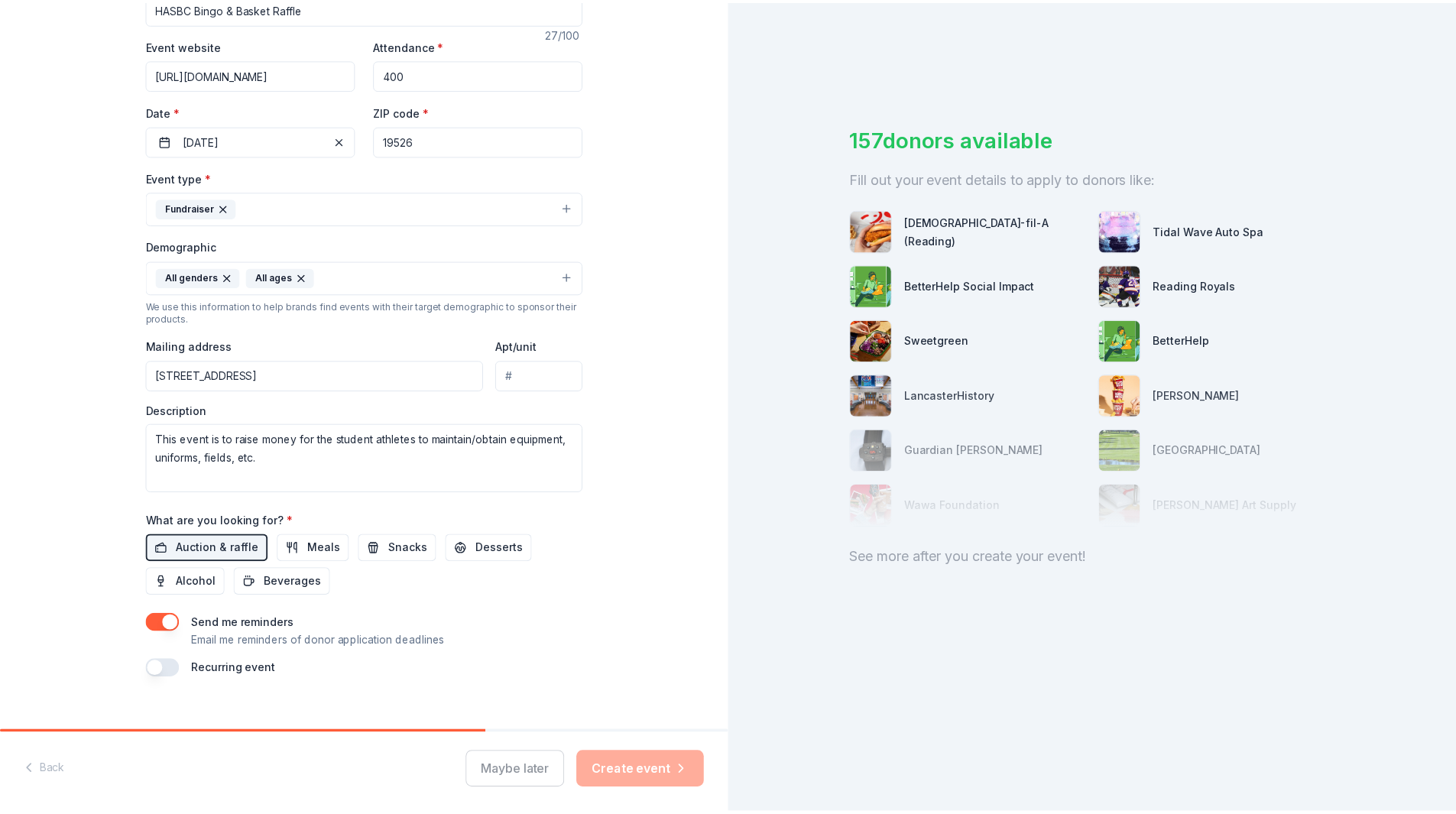
scroll to position [289, 0]
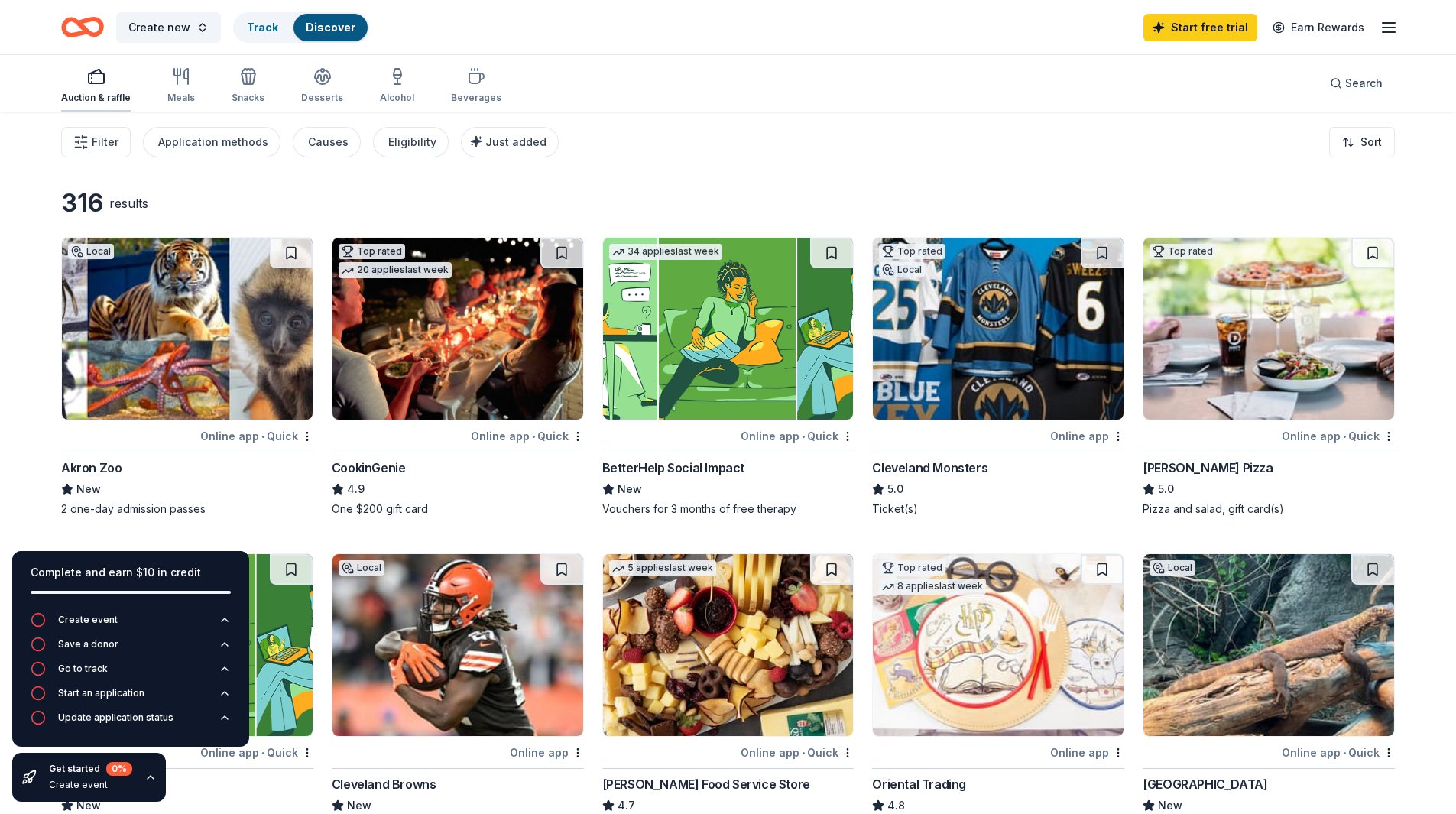
click at [92, 79] on icon "button" at bounding box center [96, 77] width 19 height 19
click at [224, 141] on div "Application methods" at bounding box center [214, 142] width 110 height 19
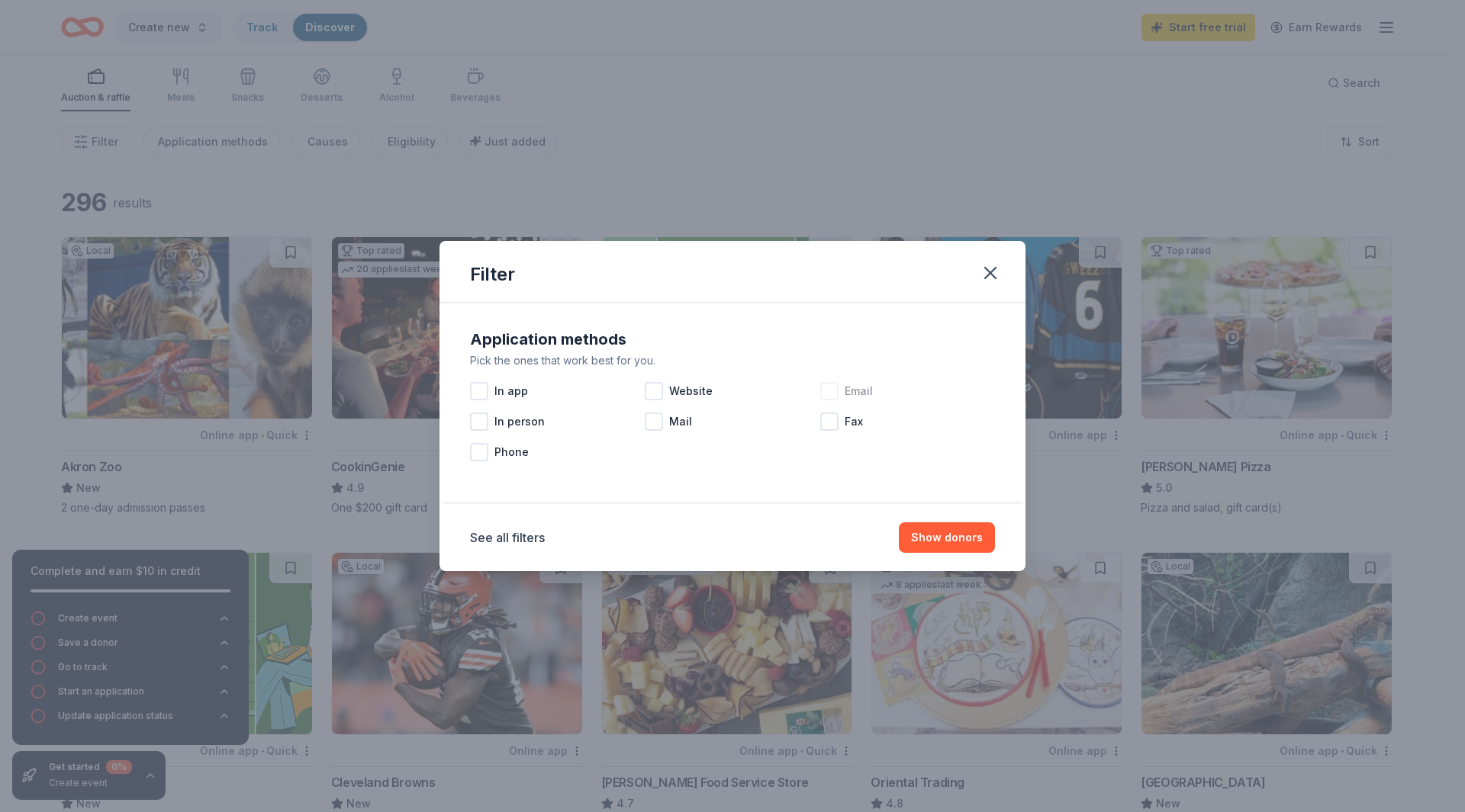
click at [835, 398] on div at bounding box center [829, 391] width 19 height 19
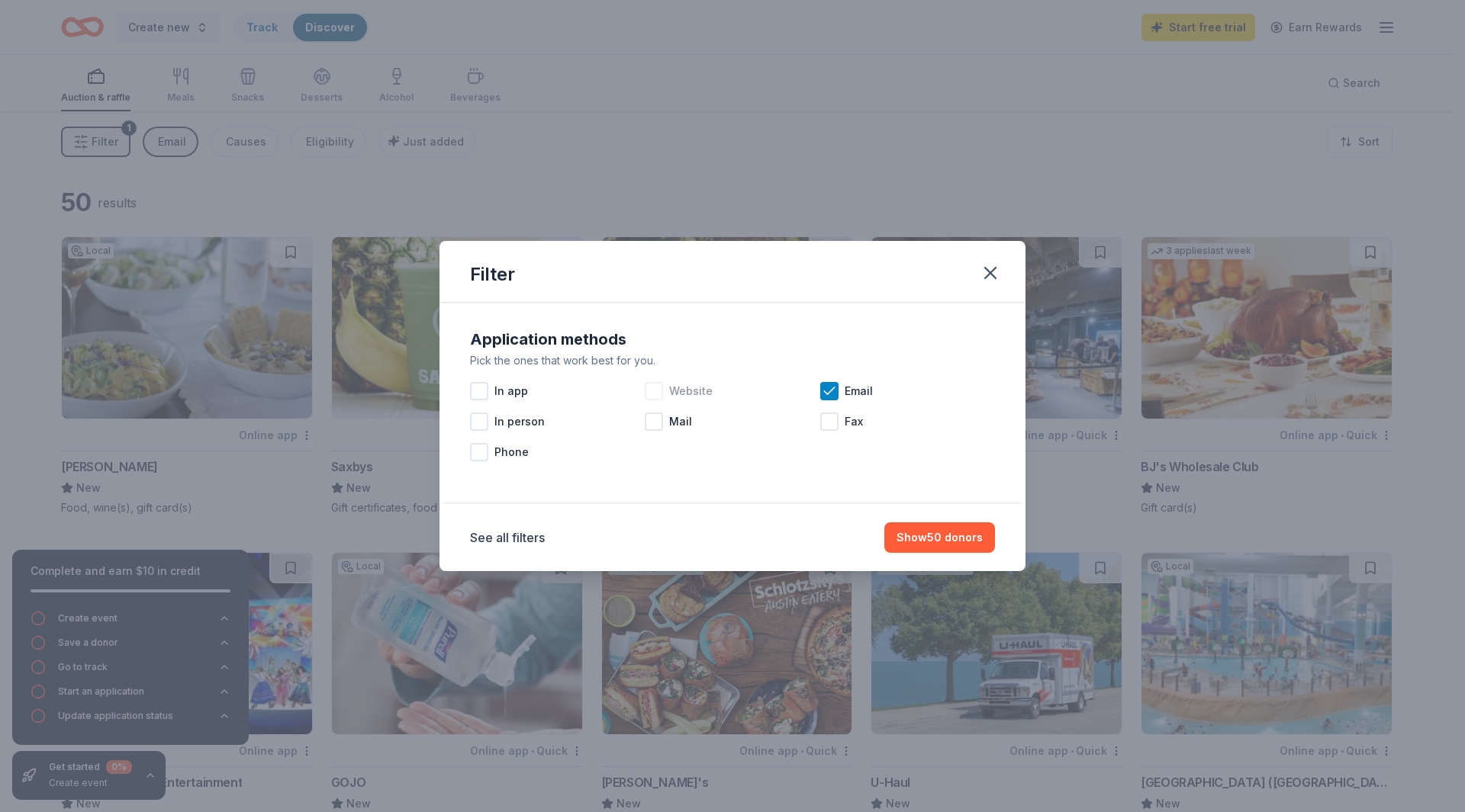
click at [654, 394] on div at bounding box center [654, 391] width 19 height 19
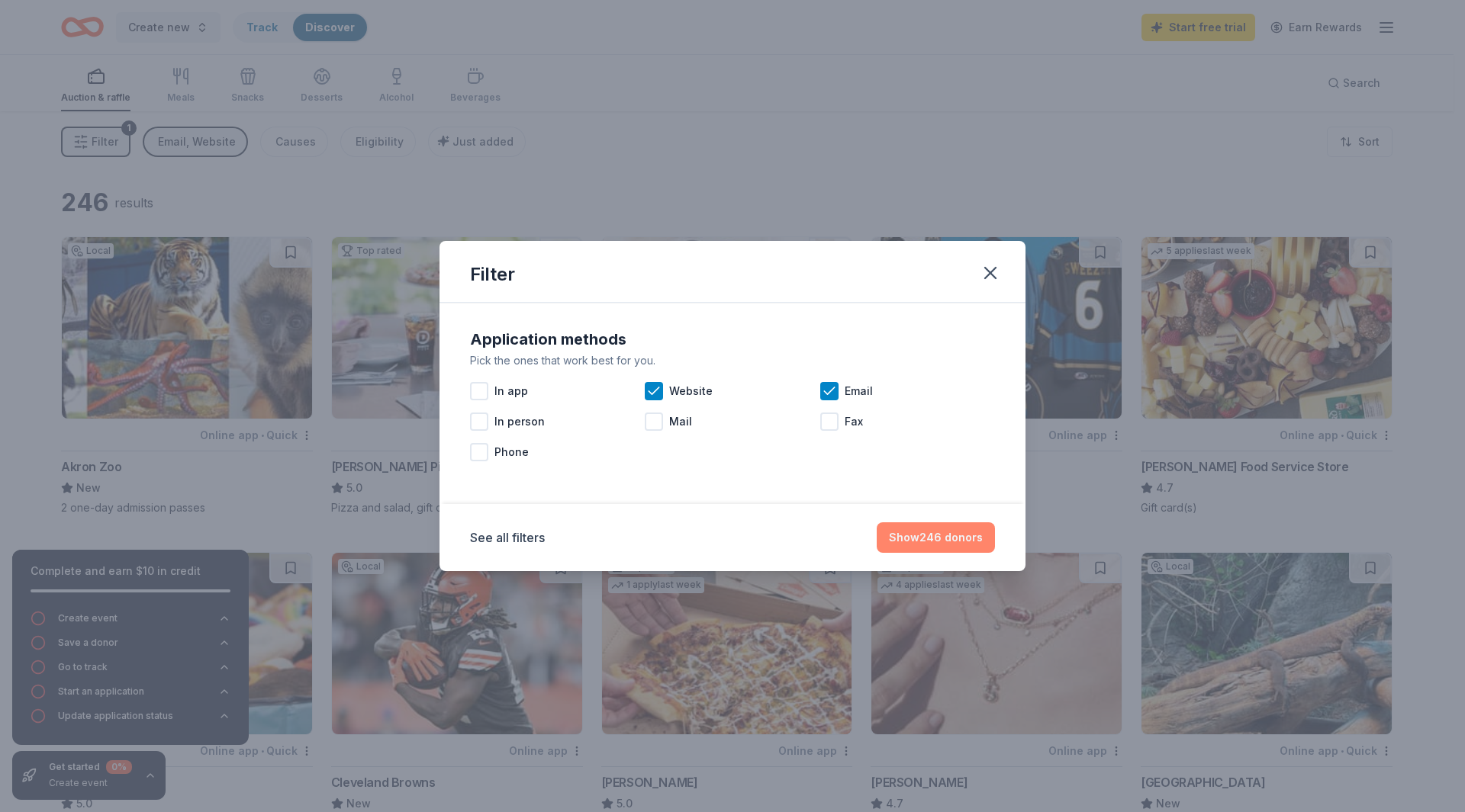
click at [949, 547] on button "Show 246 donors" at bounding box center [936, 537] width 119 height 30
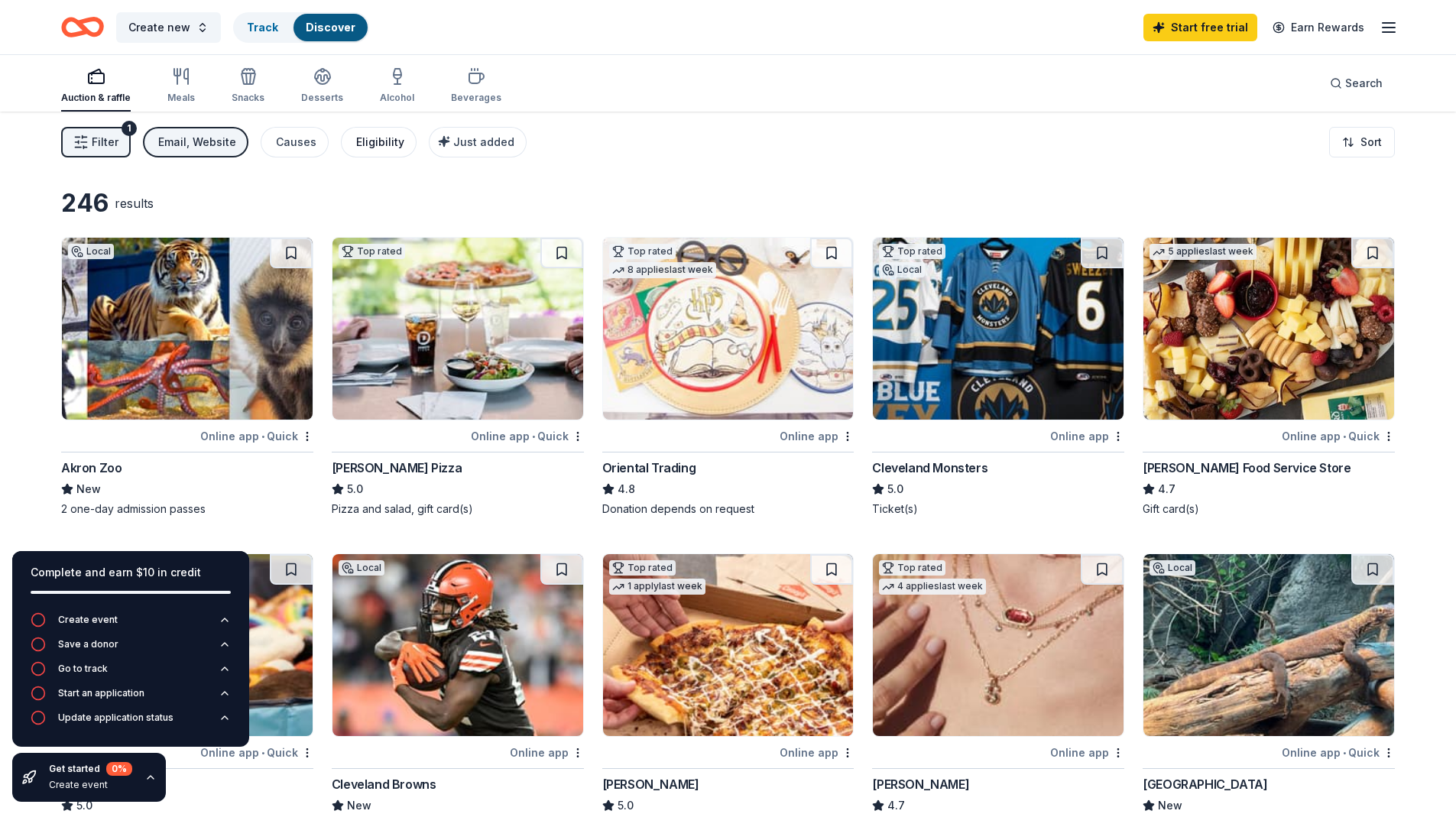
click at [366, 136] on div "Eligibility" at bounding box center [381, 142] width 48 height 19
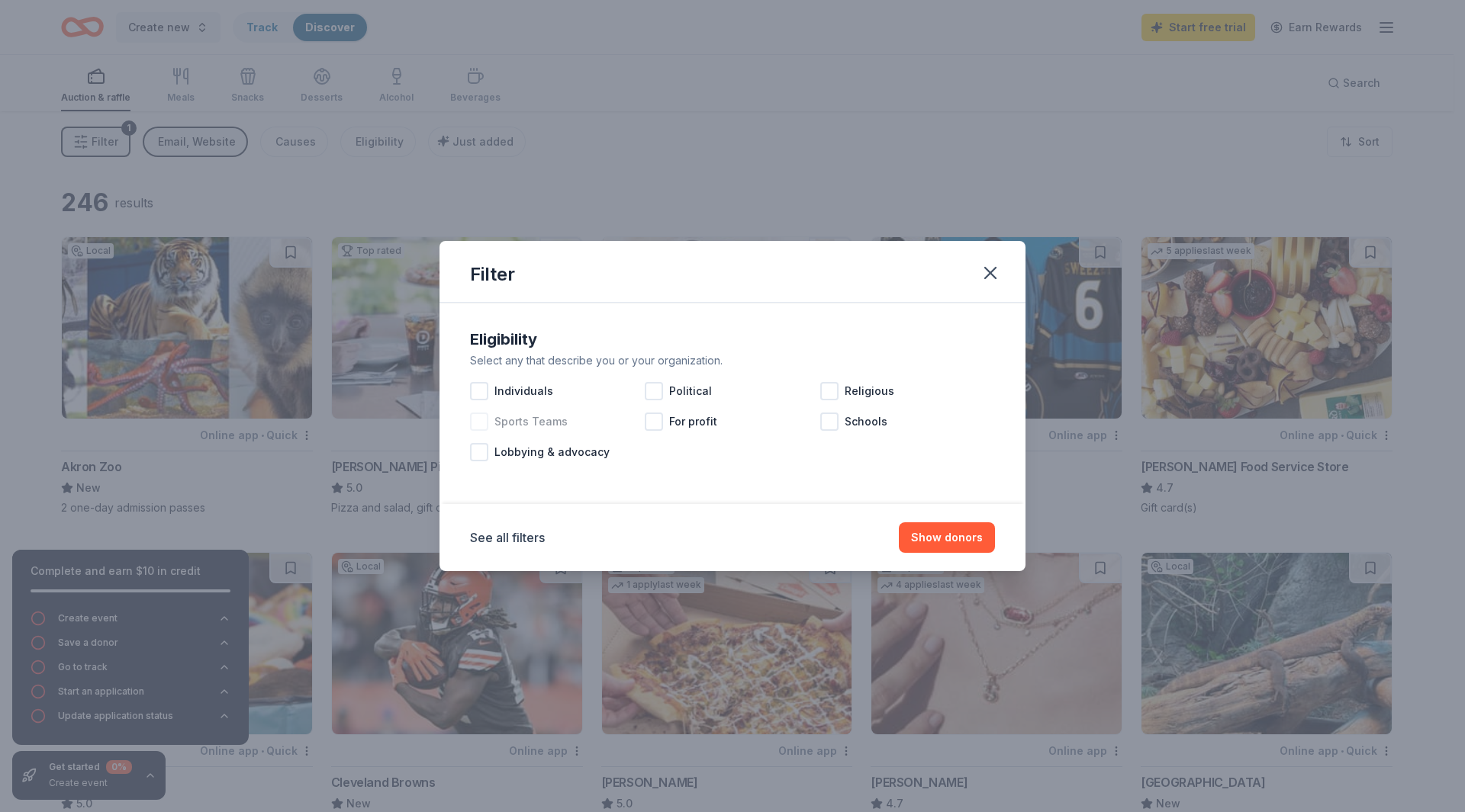
click at [479, 424] on div at bounding box center [479, 422] width 19 height 19
click at [825, 421] on div at bounding box center [829, 422] width 19 height 19
click at [826, 420] on icon at bounding box center [829, 422] width 16 height 15
click at [826, 425] on div at bounding box center [829, 422] width 19 height 19
click at [953, 538] on button "Show 219 donors" at bounding box center [937, 537] width 115 height 30
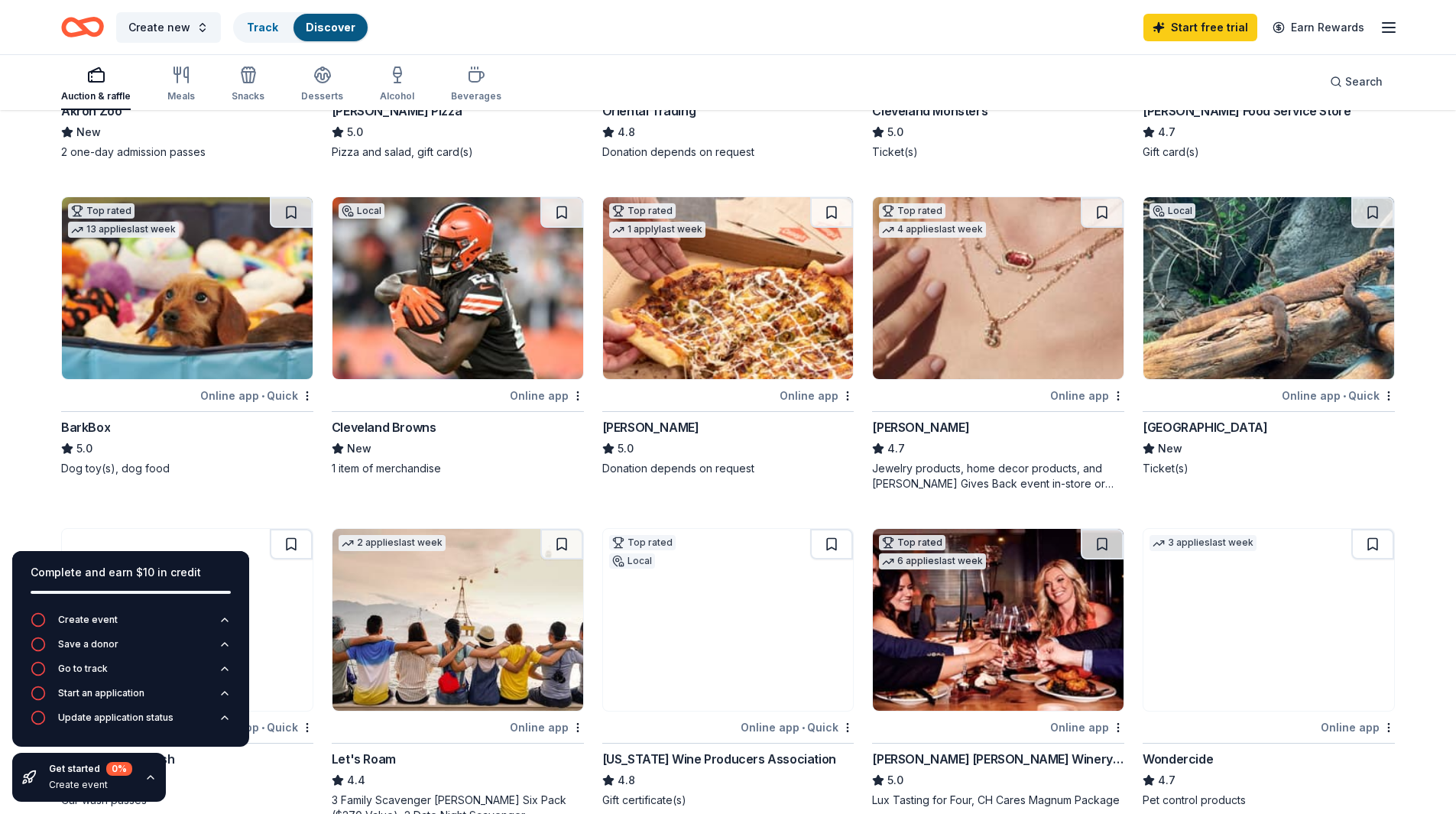
scroll to position [382, 0]
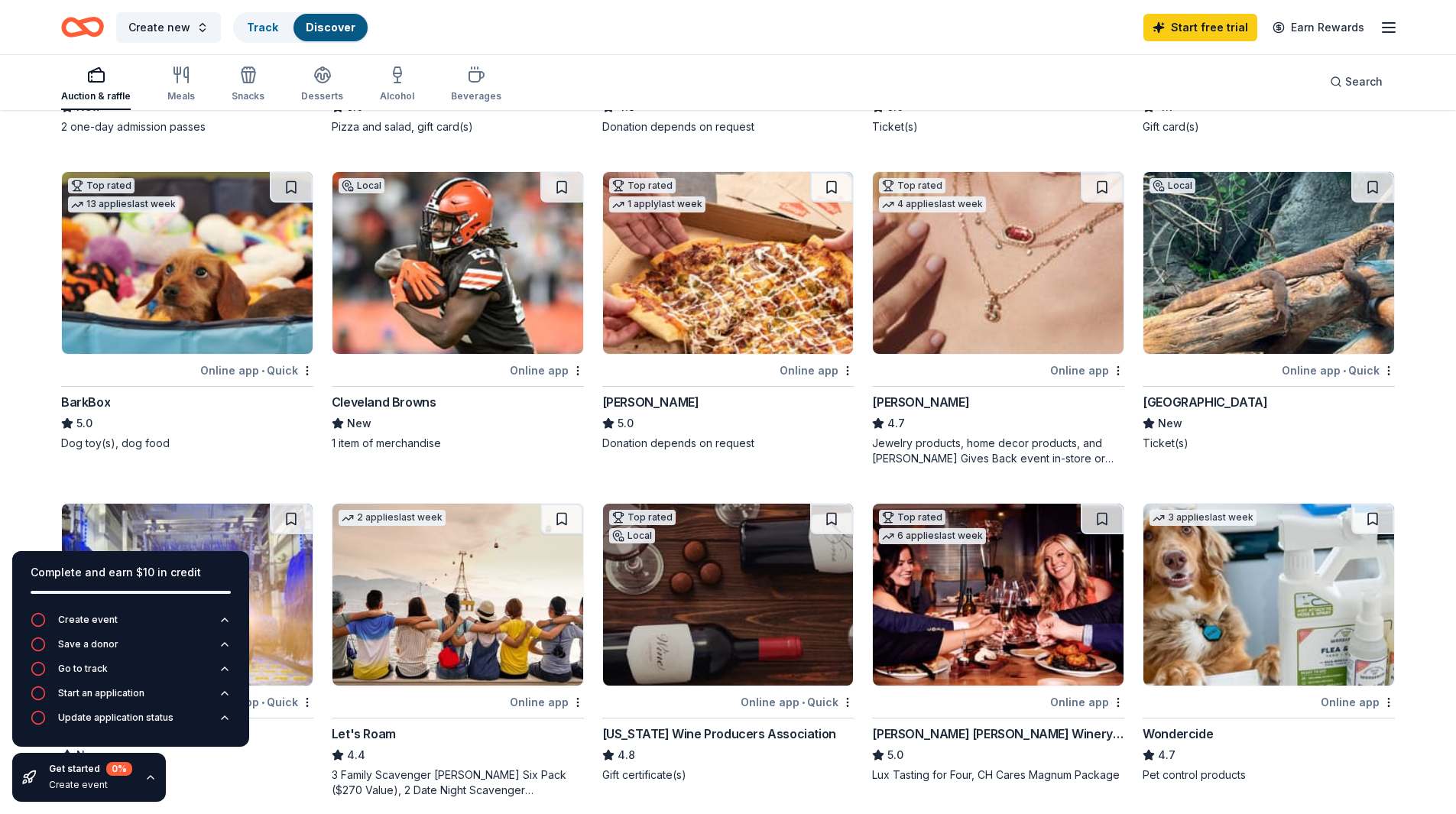
drag, startPoint x: 255, startPoint y: 373, endPoint x: 241, endPoint y: 405, distance: 34.9
click at [241, 405] on div "BarkBox" at bounding box center [187, 402] width 252 height 19
click at [222, 370] on div "Online app • Quick" at bounding box center [257, 370] width 113 height 19
click at [161, 30] on span "Create new" at bounding box center [159, 28] width 62 height 19
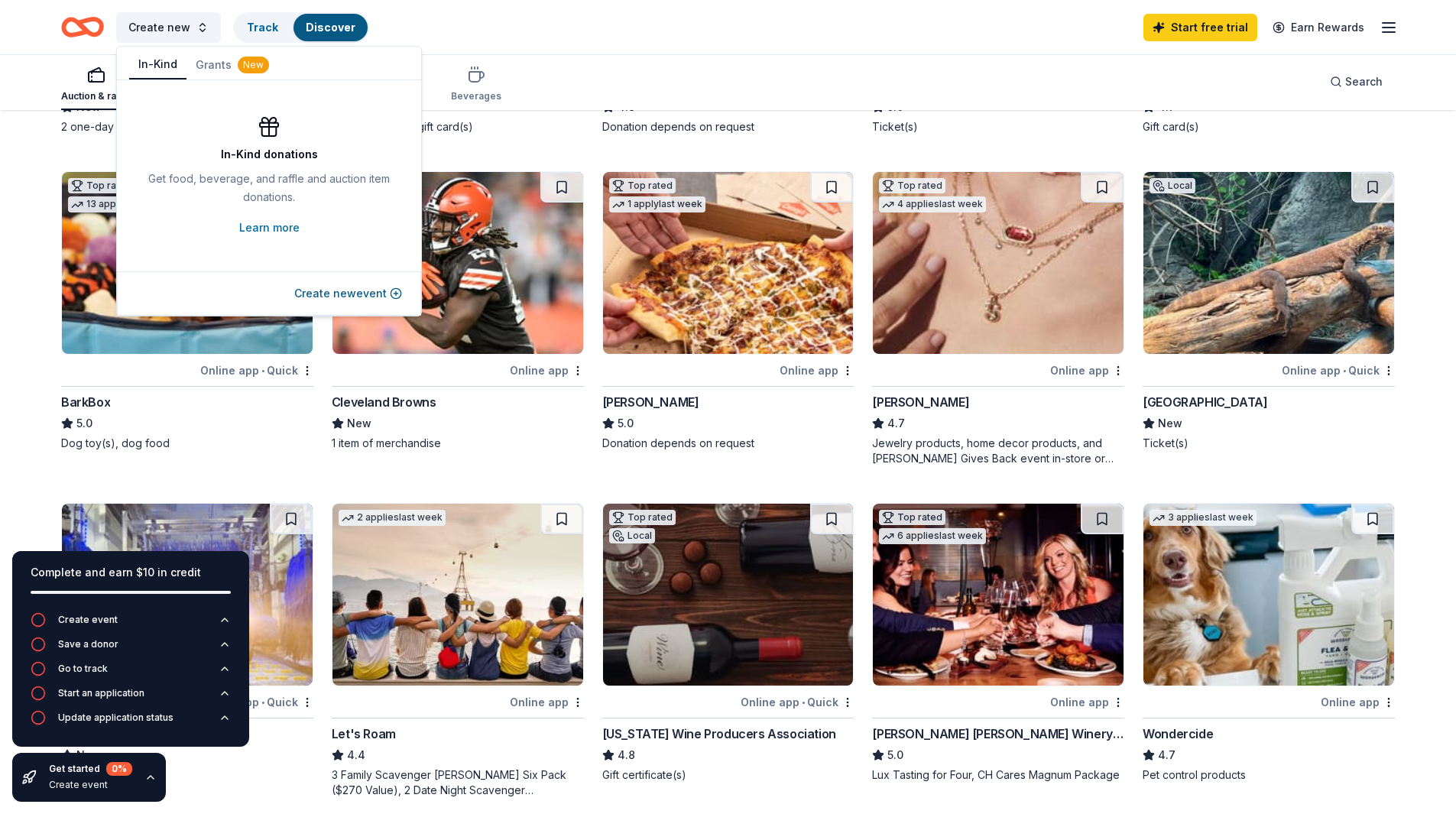
click at [162, 63] on button "In-Kind" at bounding box center [158, 64] width 57 height 29
click at [461, 23] on div "Create new Track Discover Start free trial Earn Rewards" at bounding box center [728, 27] width 1334 height 36
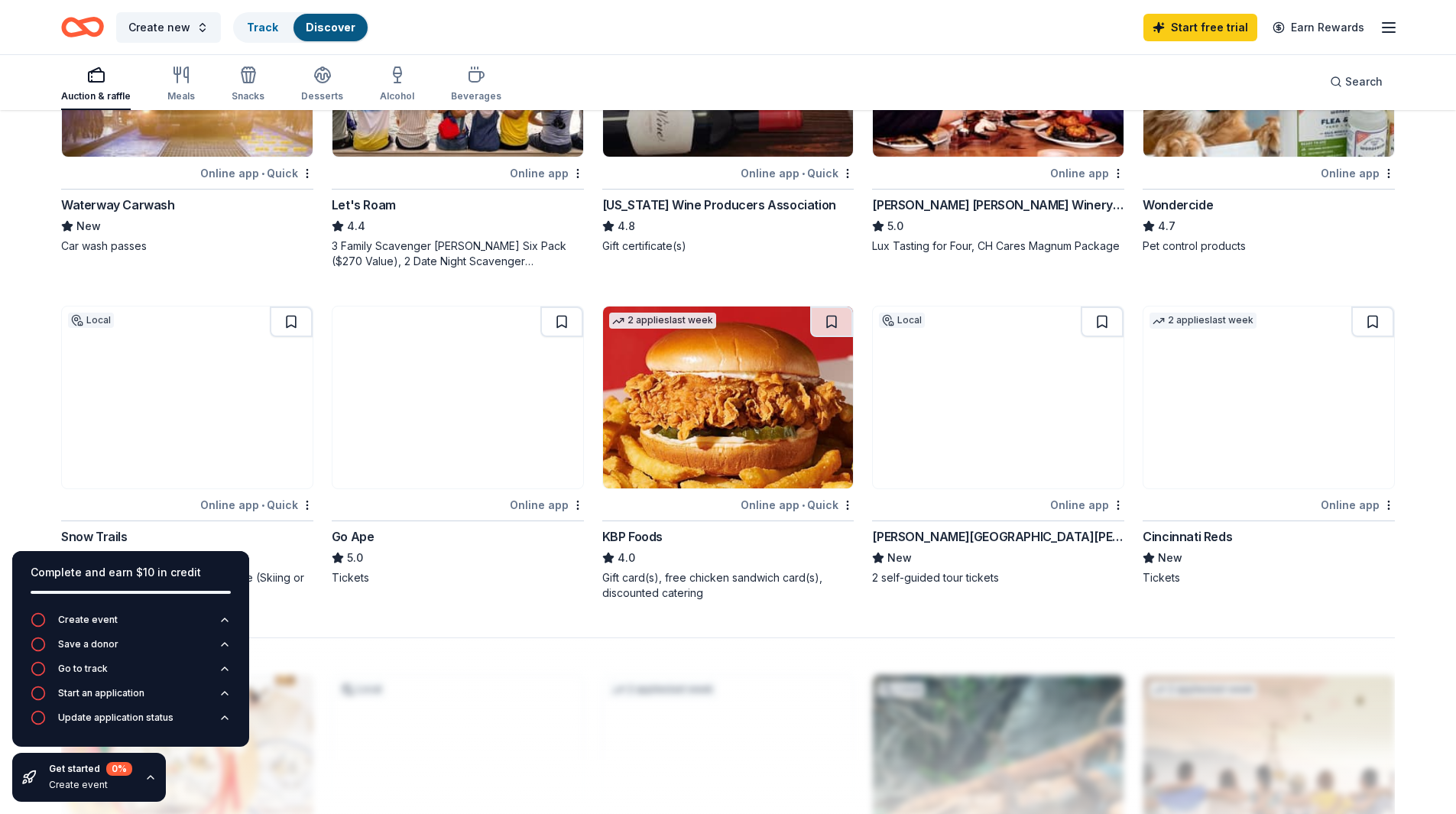
scroll to position [994, 0]
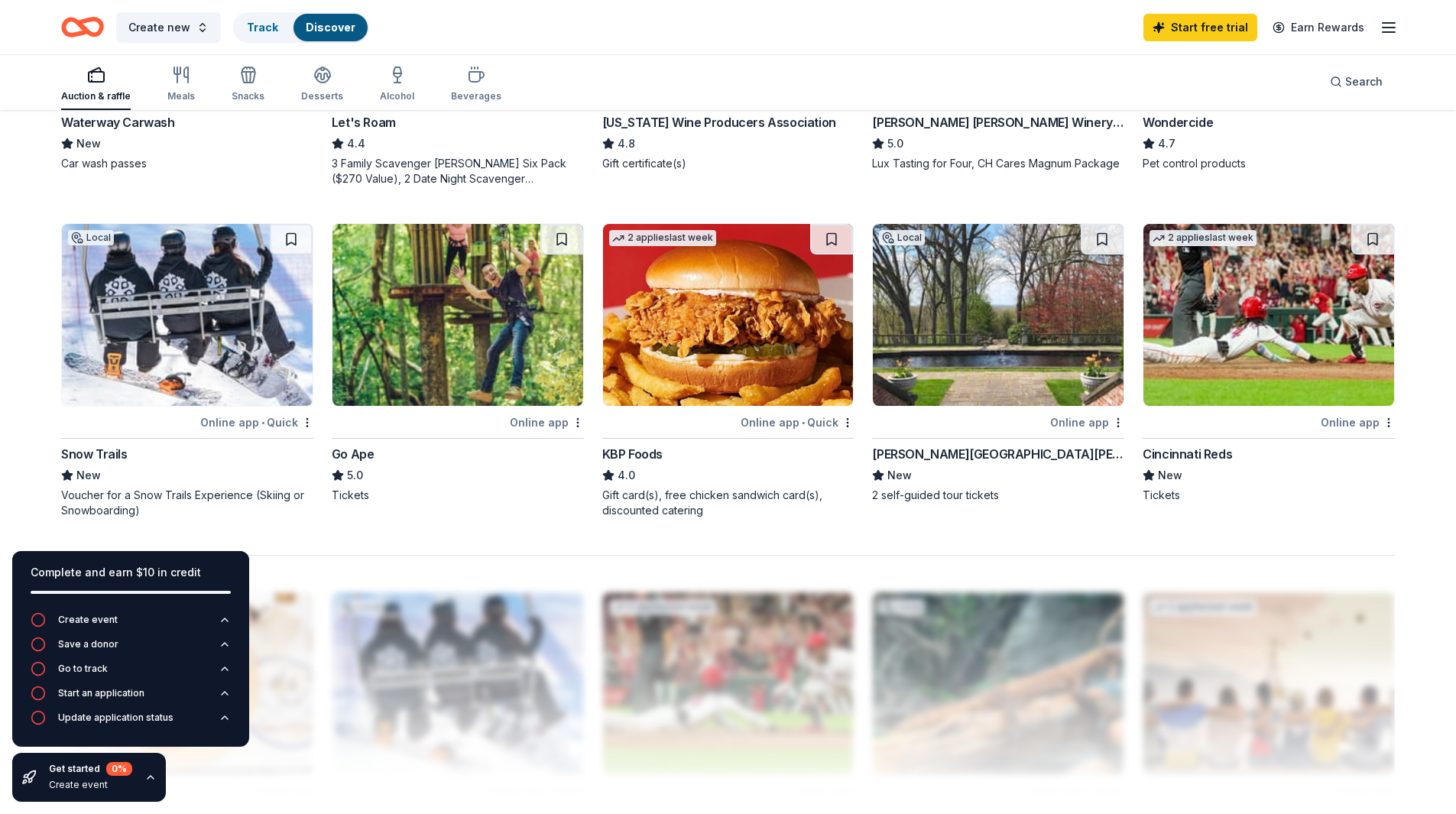
click at [553, 422] on div "Online app" at bounding box center [547, 423] width 74 height 19
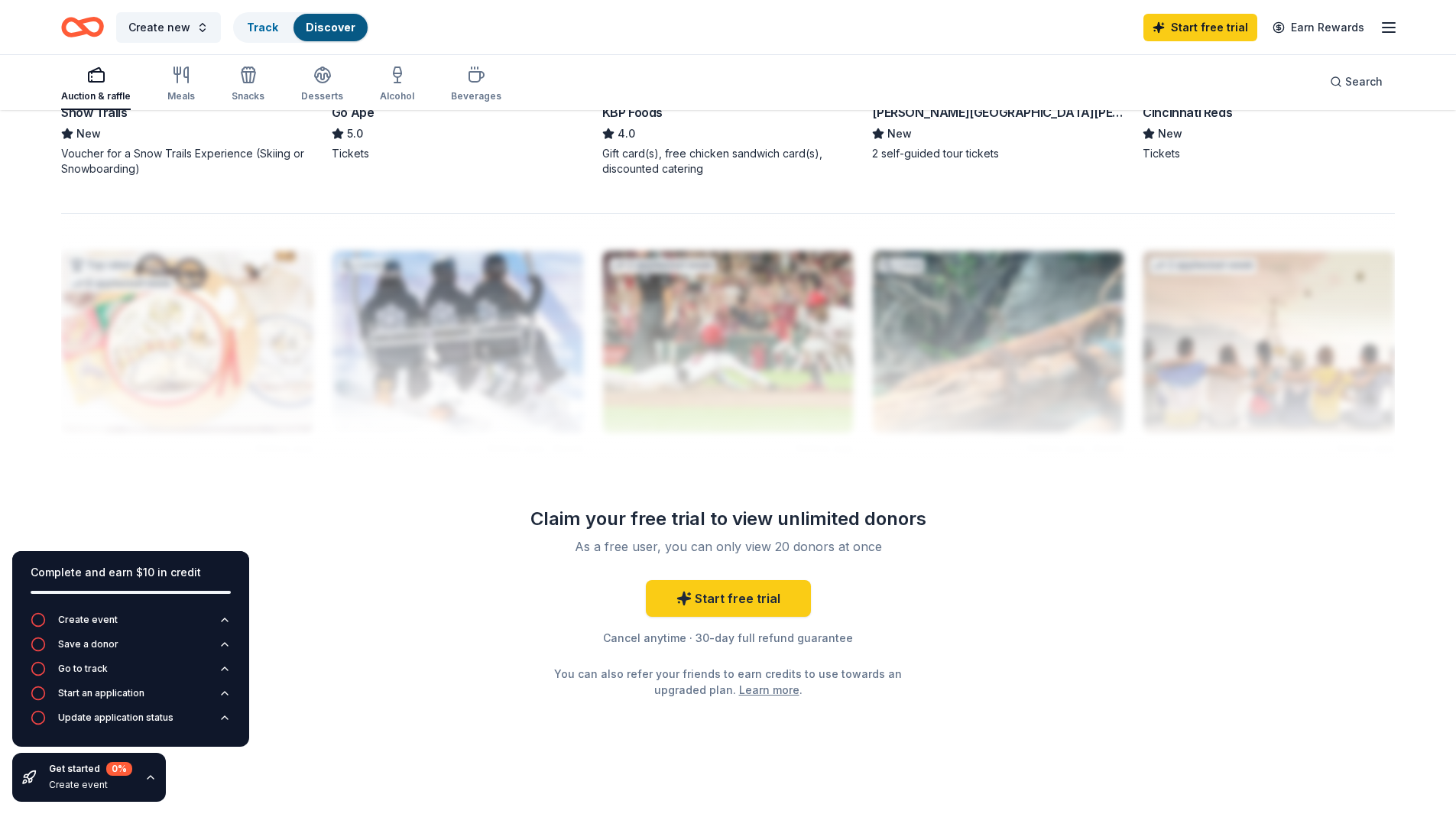
scroll to position [1348, 0]
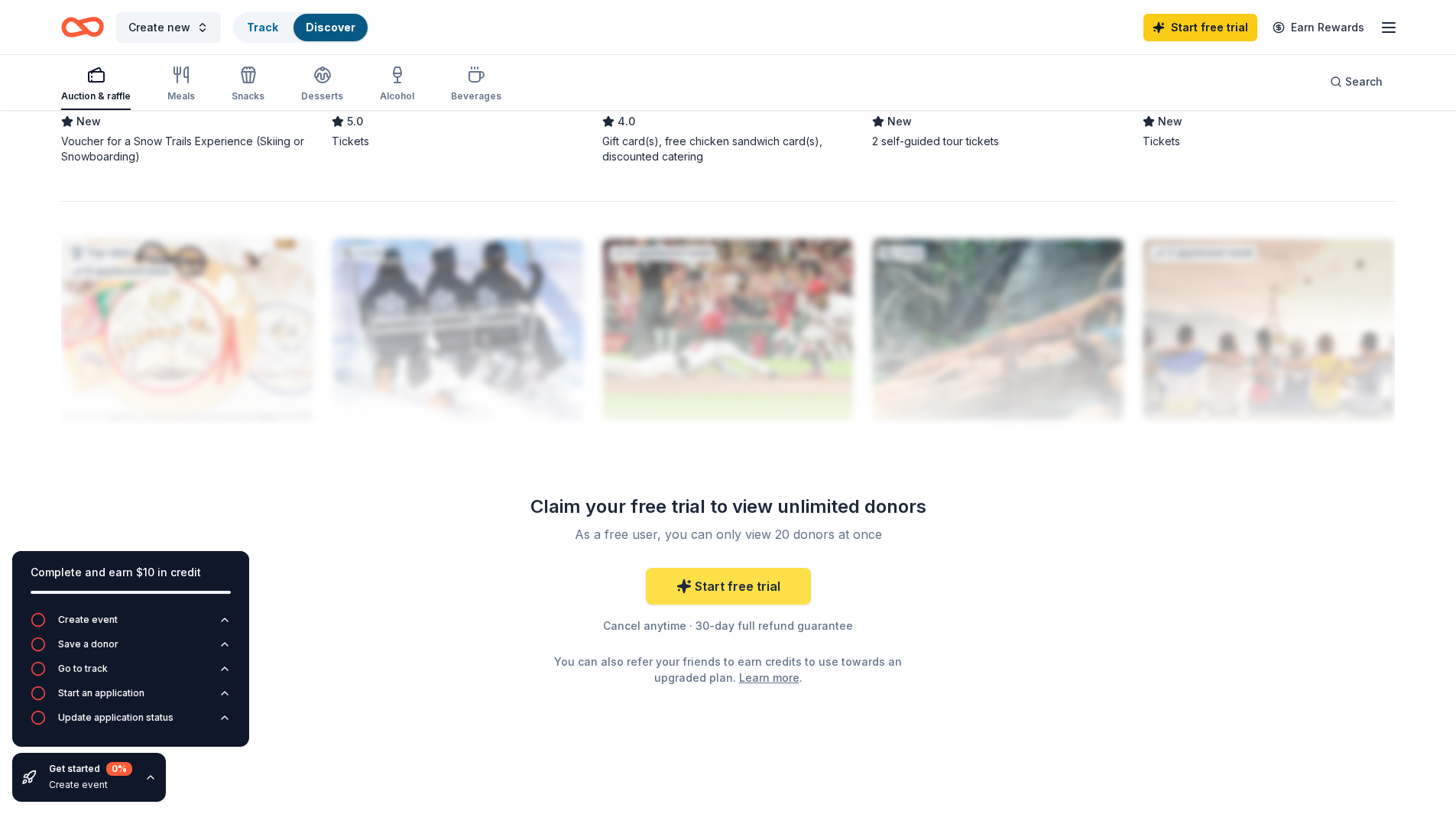
click at [722, 583] on link "Start free trial" at bounding box center [728, 586] width 165 height 37
click at [742, 587] on link "Start free trial" at bounding box center [728, 586] width 165 height 37
click at [1186, 34] on link "Start free trial" at bounding box center [1201, 27] width 114 height 27
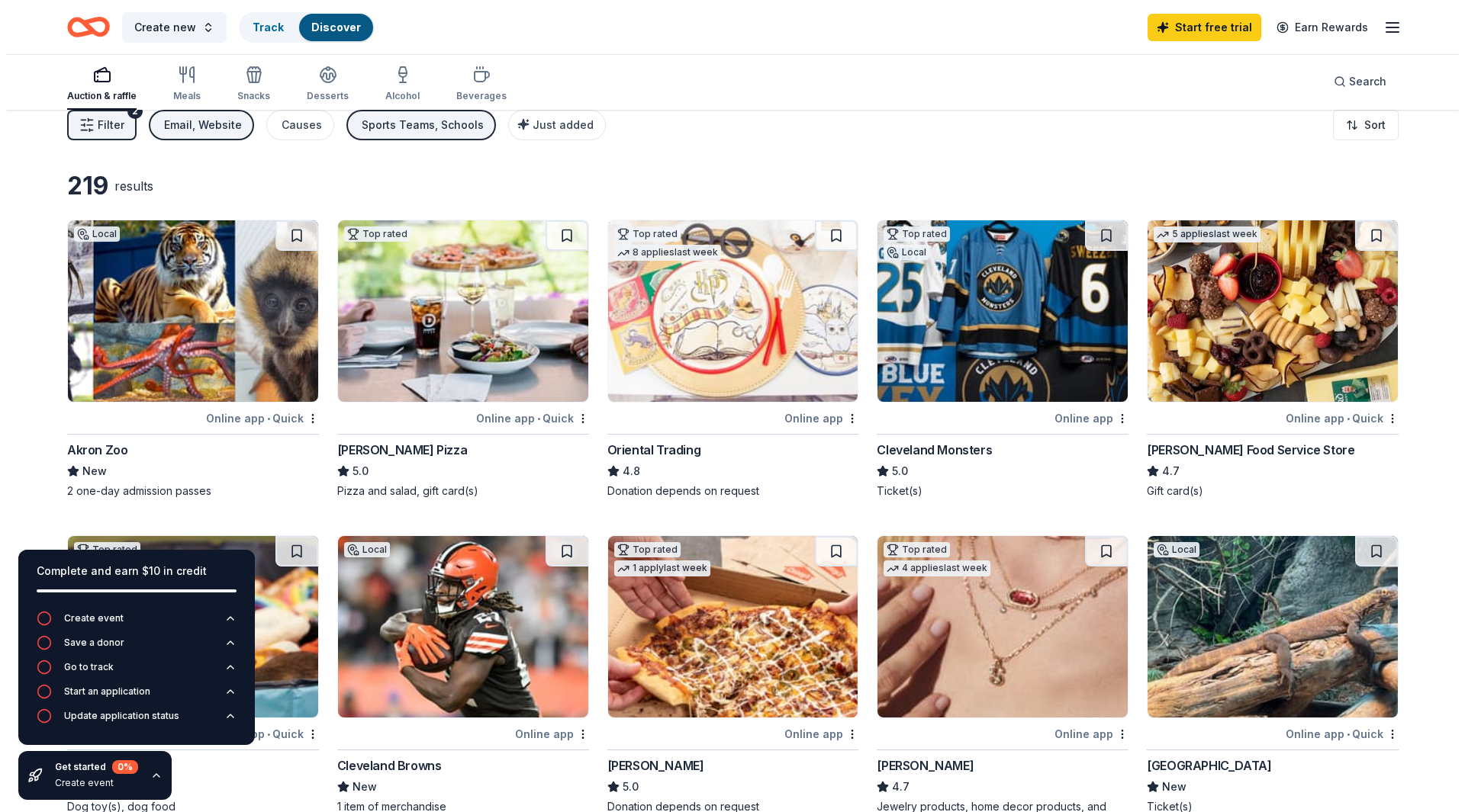
scroll to position [0, 0]
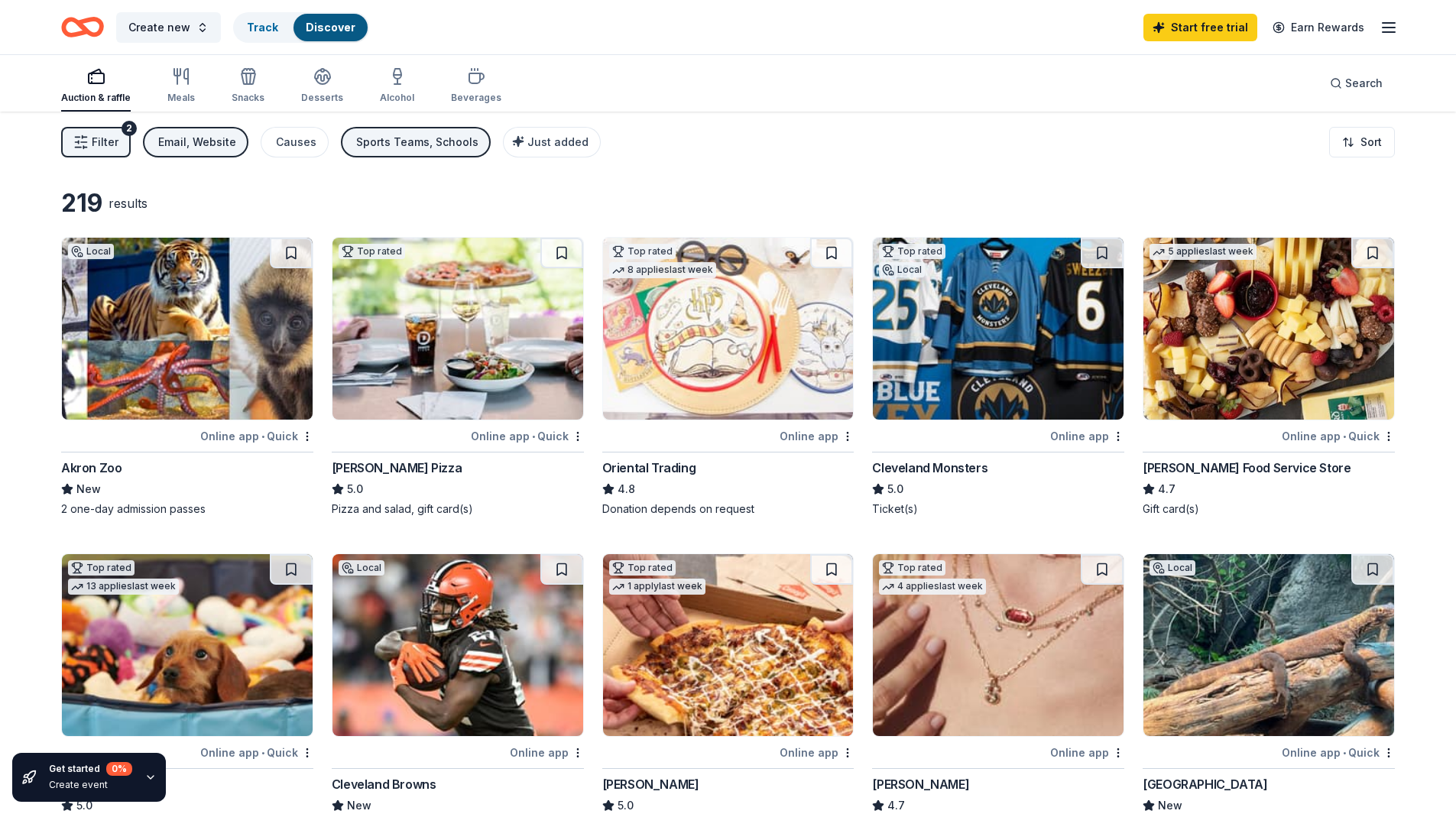
click at [116, 139] on span "Filter" at bounding box center [105, 142] width 26 height 19
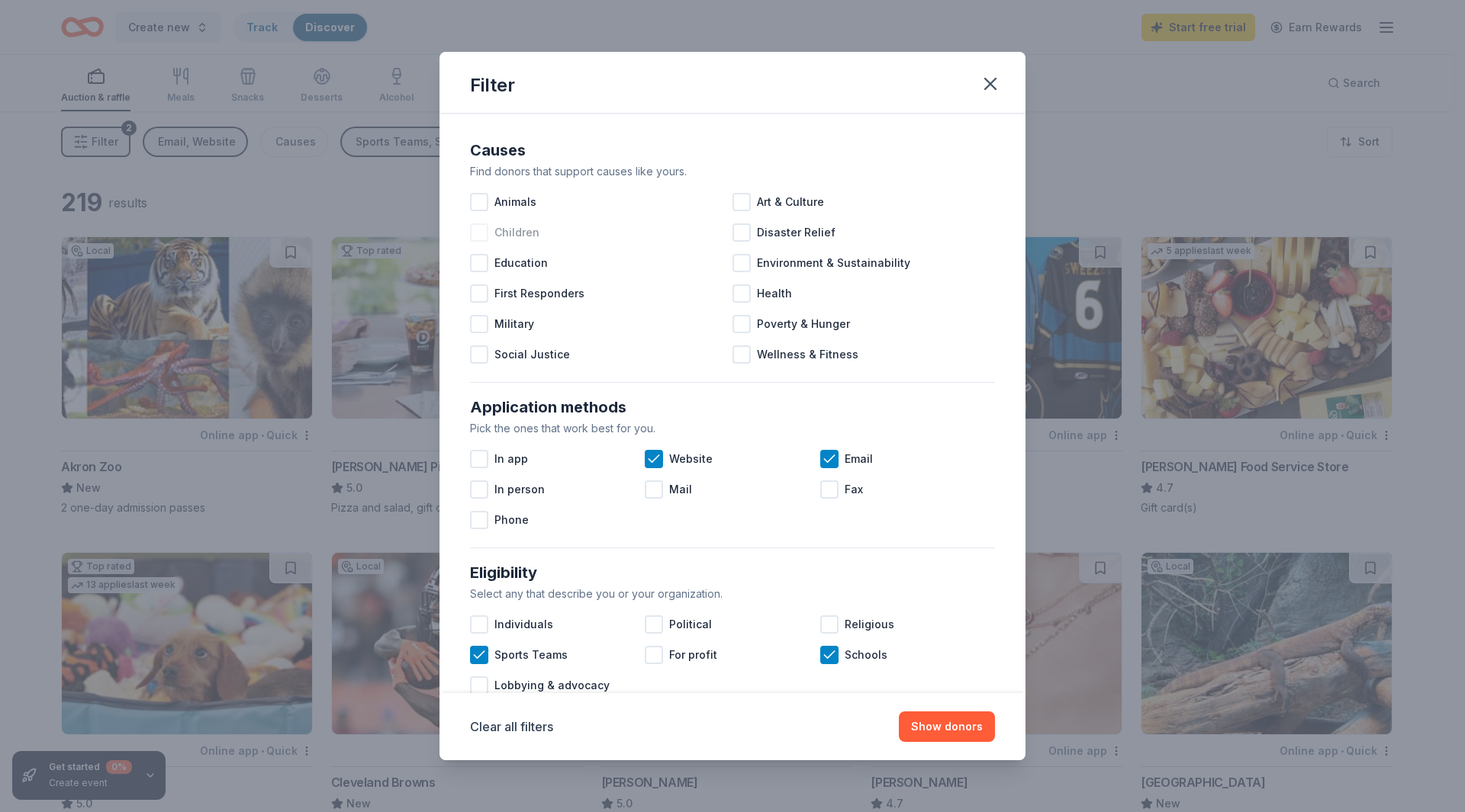
click at [484, 230] on div at bounding box center [479, 232] width 19 height 19
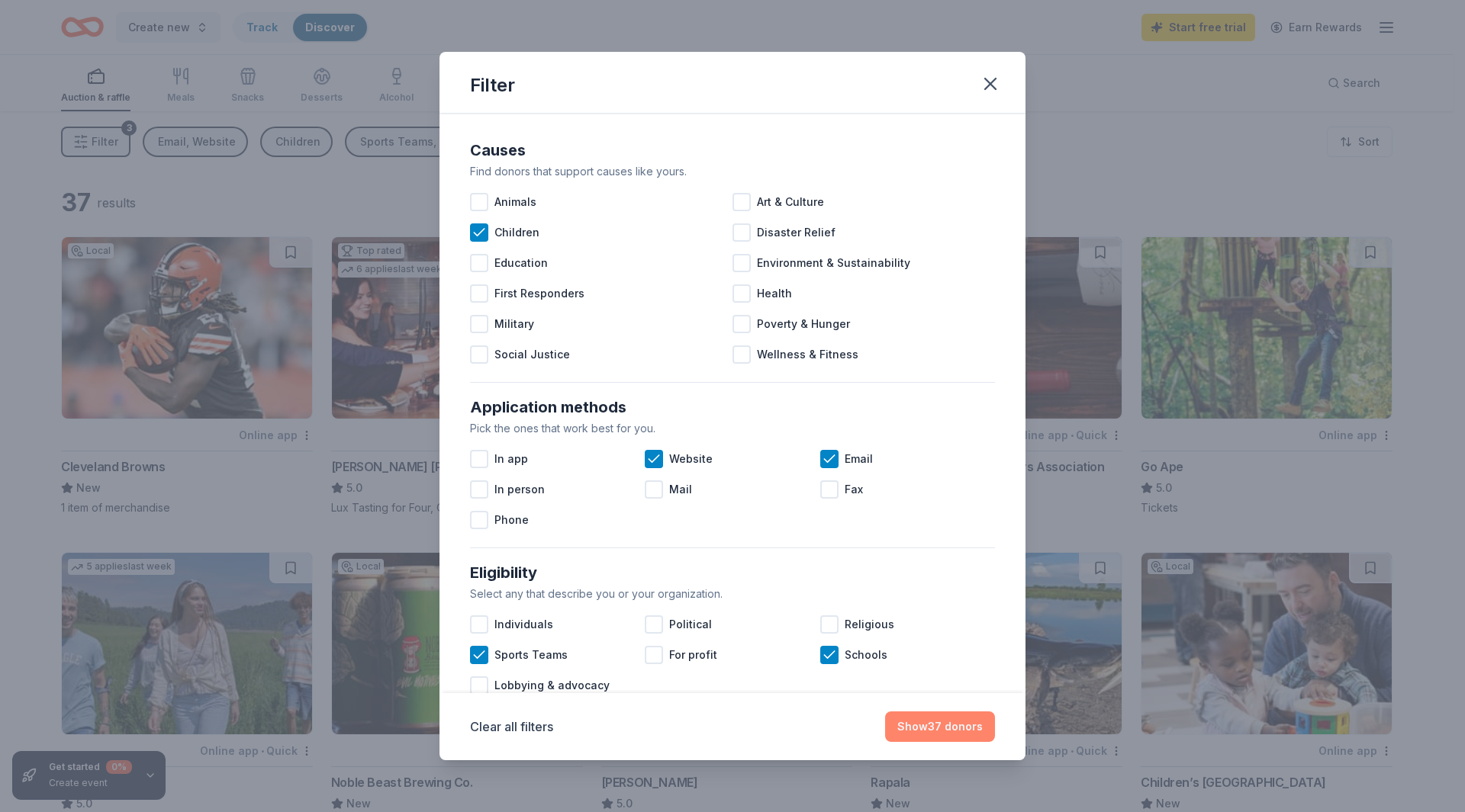
click at [940, 739] on button "Show 37 donors" at bounding box center [940, 727] width 110 height 30
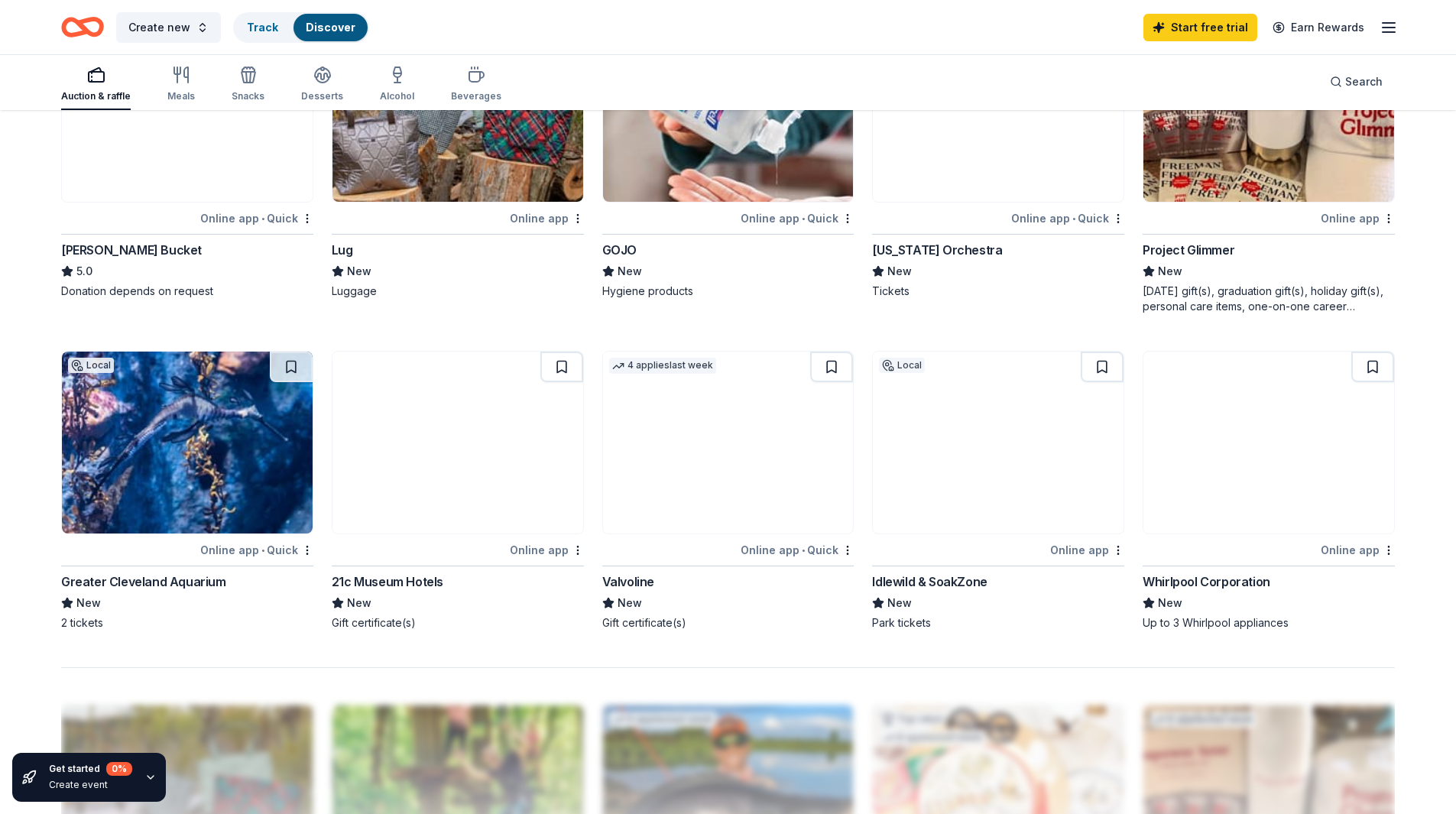
scroll to position [917, 0]
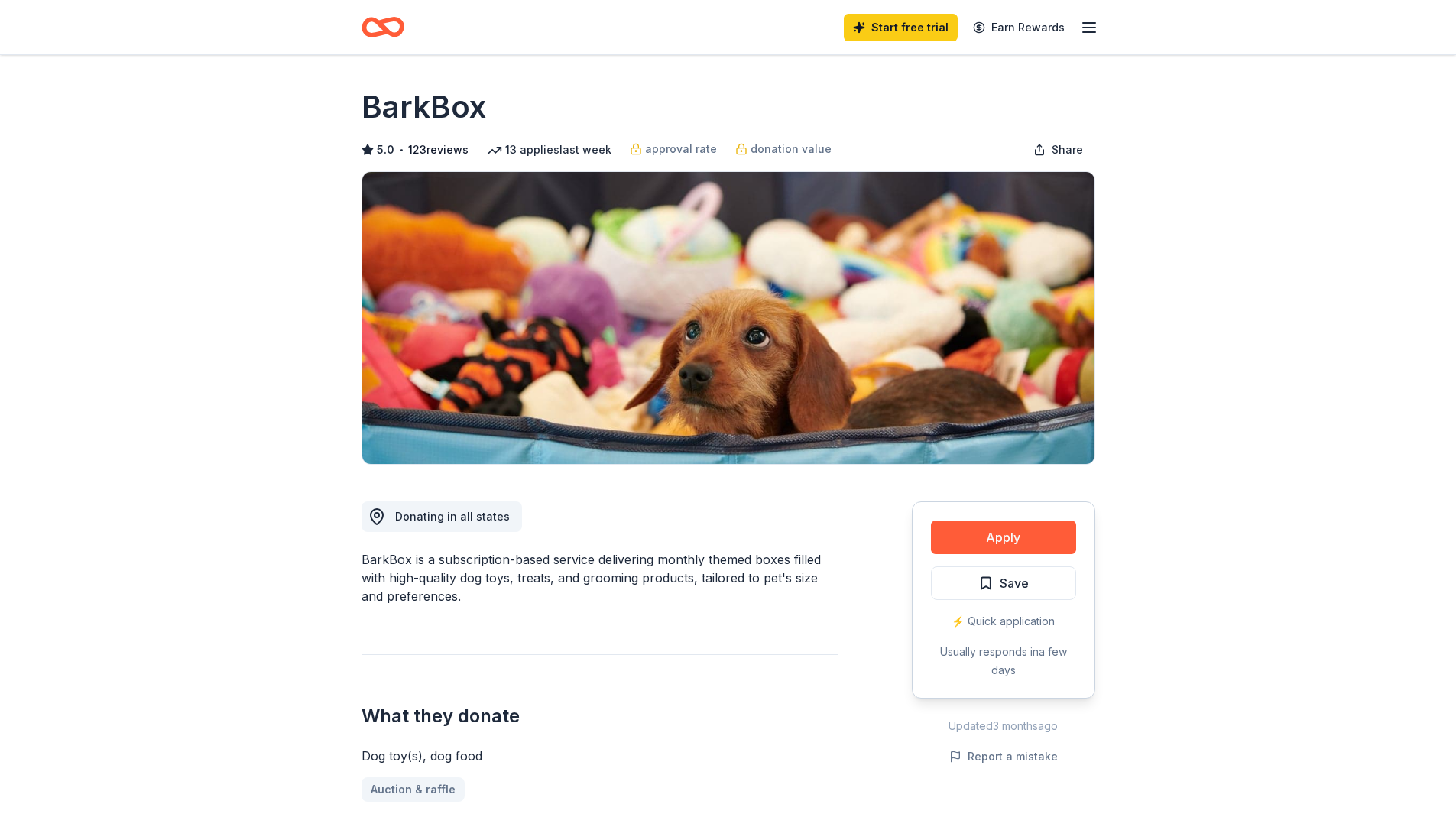
drag, startPoint x: 692, startPoint y: 750, endPoint x: 1326, endPoint y: 350, distance: 749.6
click at [993, 535] on button "Apply" at bounding box center [1003, 537] width 145 height 33
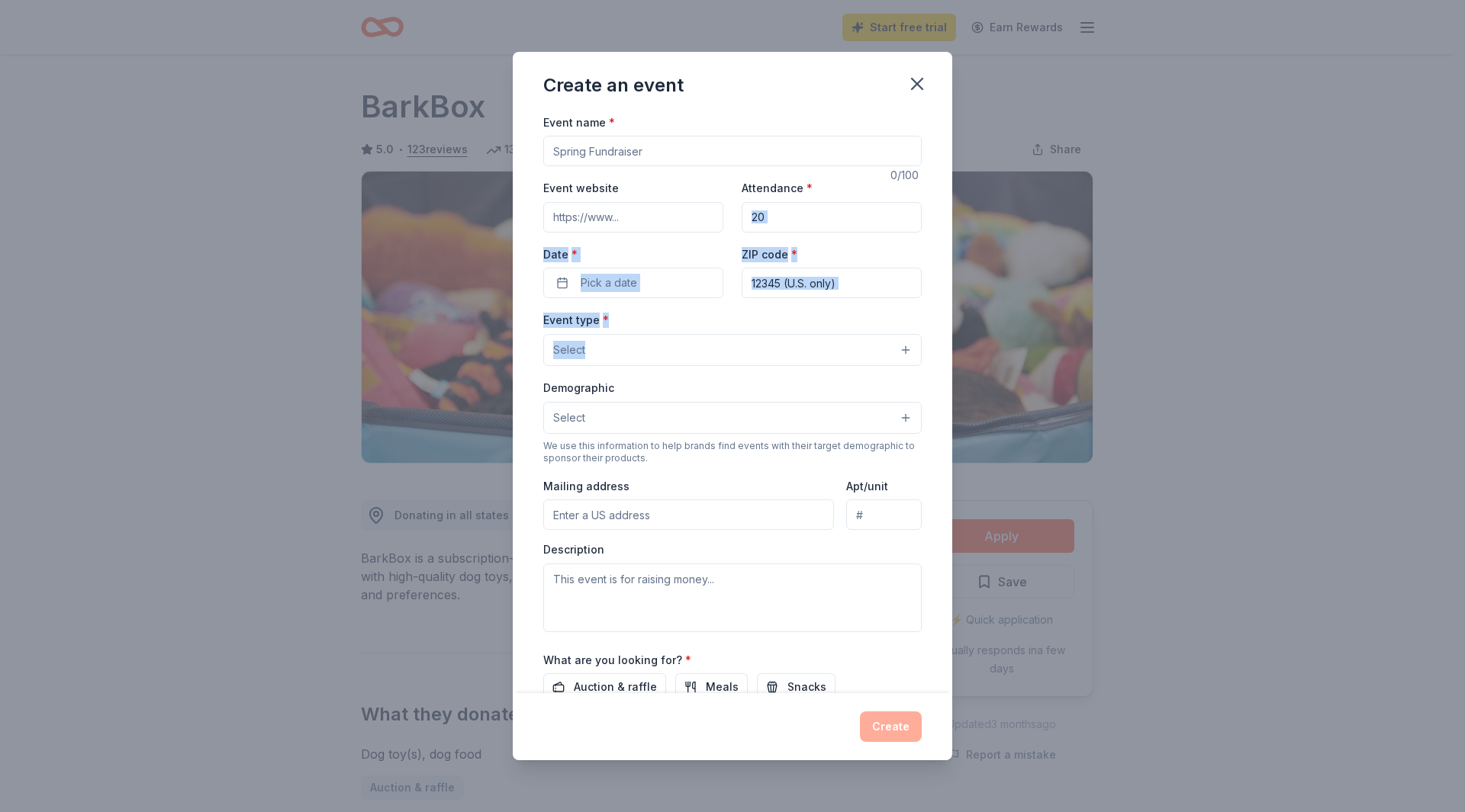
drag, startPoint x: 953, startPoint y: 196, endPoint x: 937, endPoint y: 369, distance: 173.7
click at [937, 369] on div "Create an event Event name * 0 /100 Event website Attendance * Date * Pick a da…" at bounding box center [732, 406] width 1465 height 812
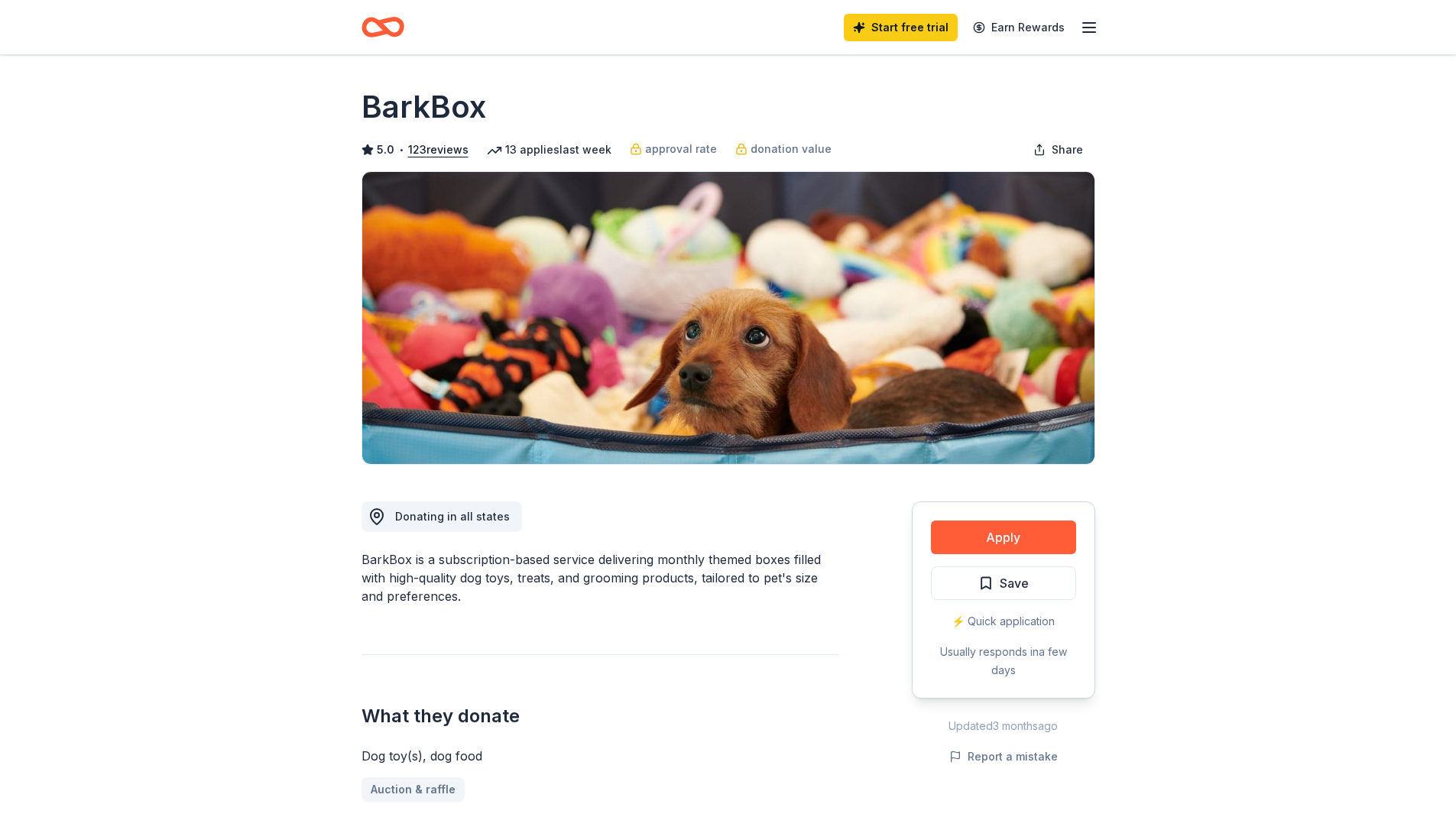
click at [984, 543] on button "Apply" at bounding box center [1003, 537] width 145 height 33
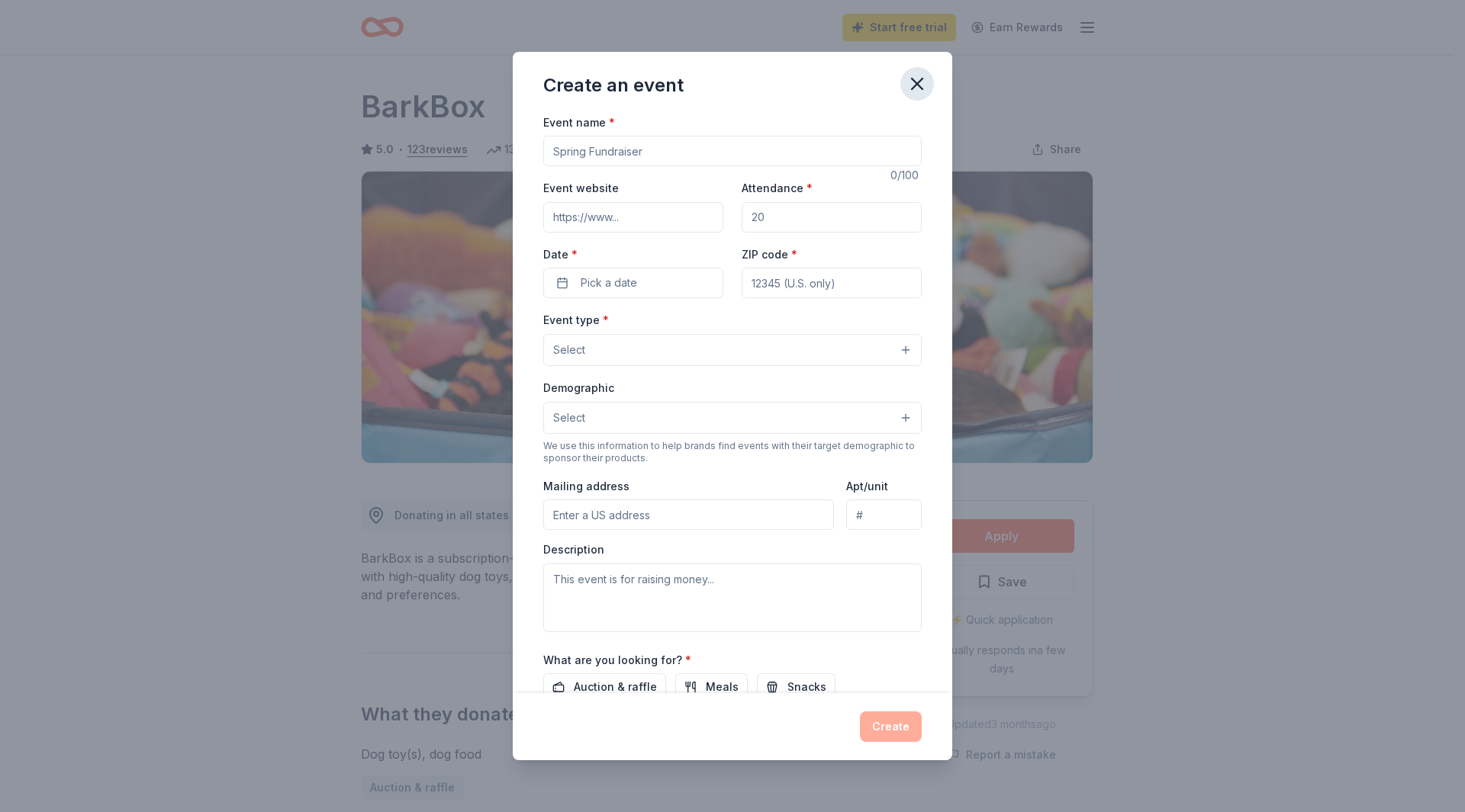
click at [912, 84] on icon "button" at bounding box center [918, 84] width 22 height 22
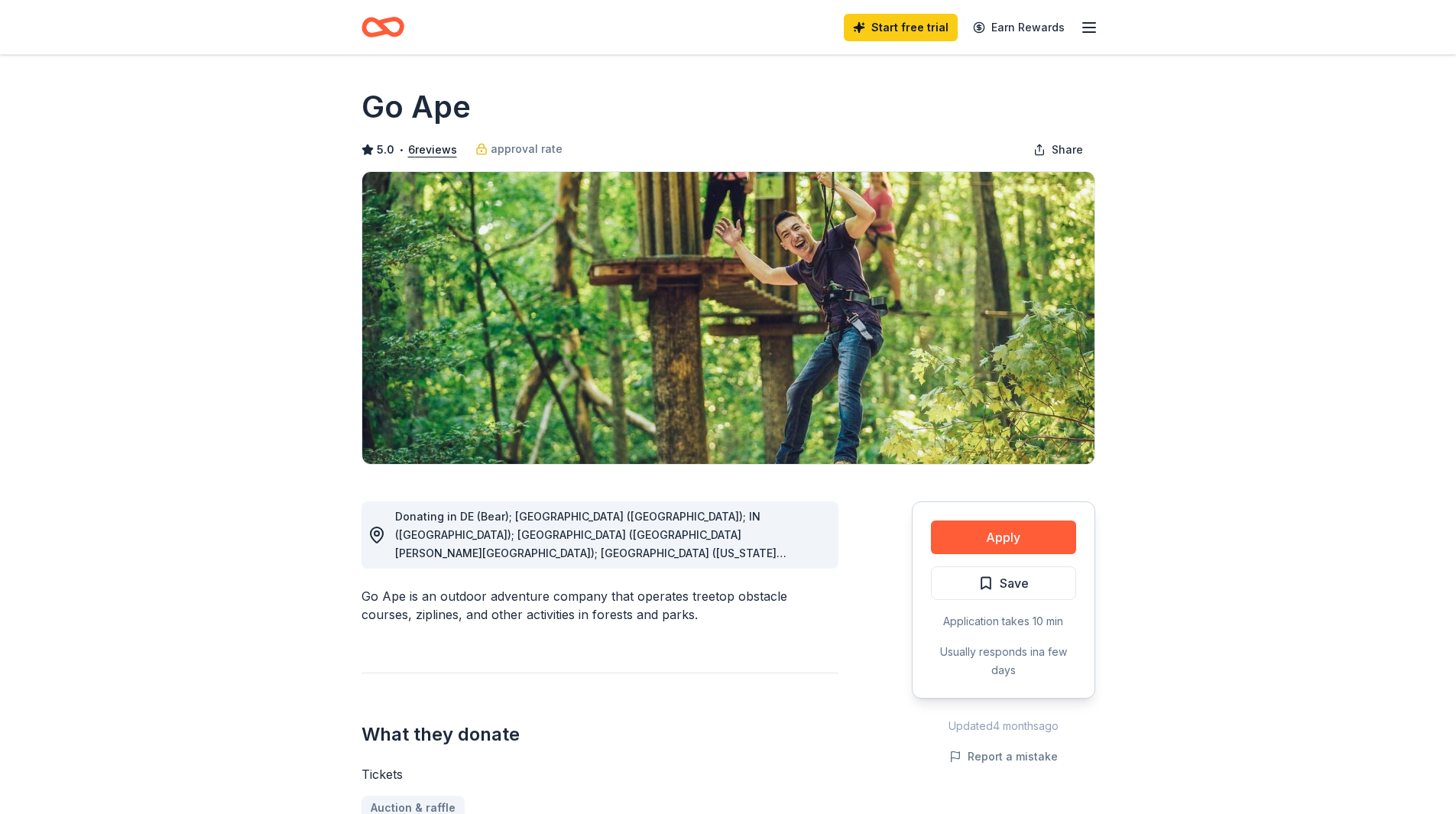
drag, startPoint x: 468, startPoint y: 111, endPoint x: 389, endPoint y: 110, distance: 79.0
click at [389, 110] on h1 "Go Ape" at bounding box center [416, 106] width 109 height 43
